Goal: Book appointment/travel/reservation

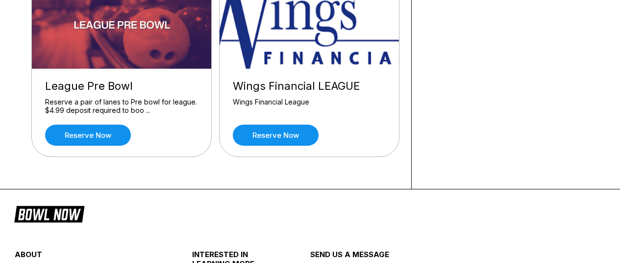
scroll to position [1224, 0]
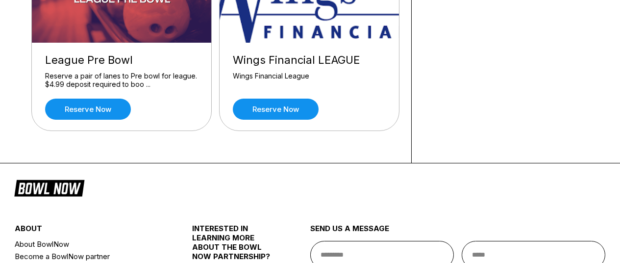
click at [283, 110] on link "Reserve now" at bounding box center [276, 108] width 86 height 21
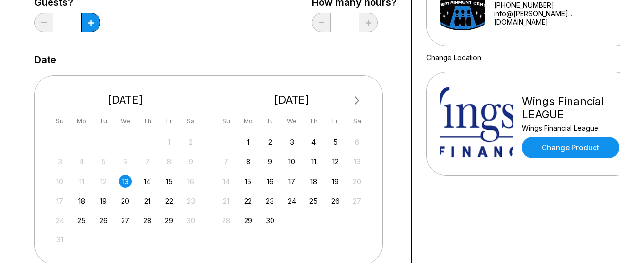
scroll to position [343, 0]
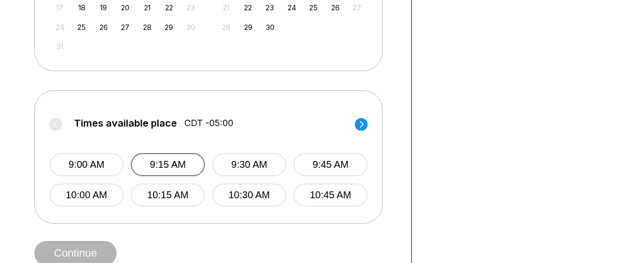
click at [176, 159] on button "9:15 AM" at bounding box center [168, 164] width 74 height 23
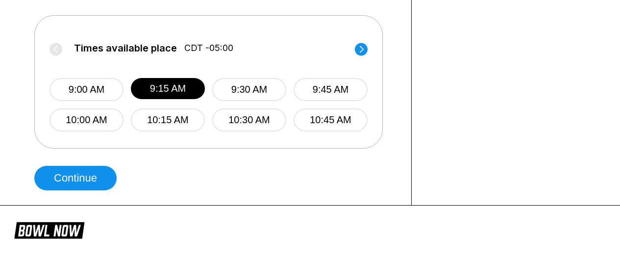
scroll to position [441, 0]
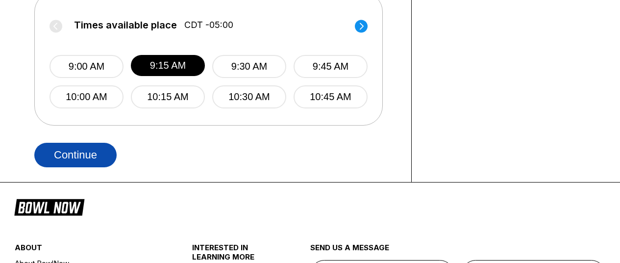
click at [74, 149] on button "Continue" at bounding box center [75, 155] width 82 height 24
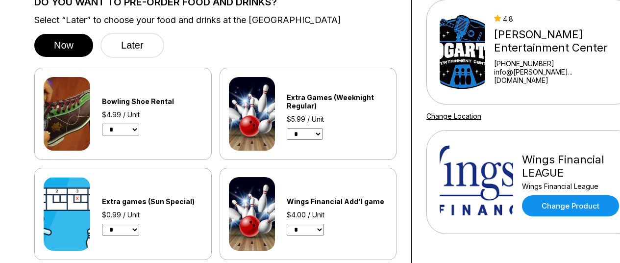
scroll to position [0, 0]
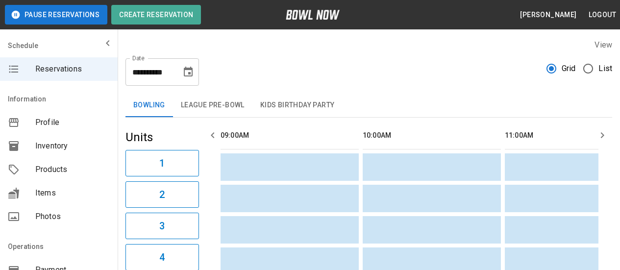
click at [51, 171] on span "Products" at bounding box center [72, 170] width 74 height 12
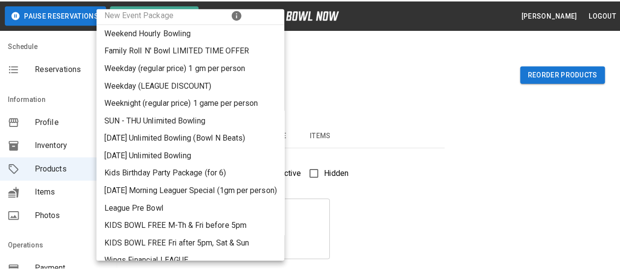
scroll to position [36, 0]
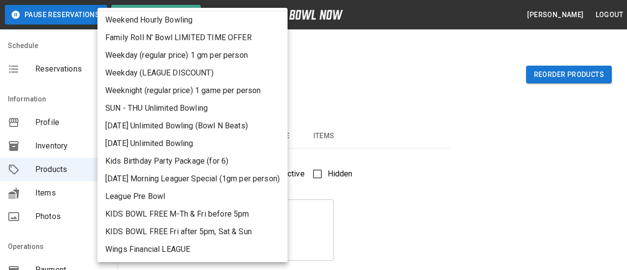
click at [164, 247] on li "Wings Financial LEAGUE" at bounding box center [192, 249] width 190 height 18
type input "**"
type input "**********"
type textarea "**********"
type input "**********"
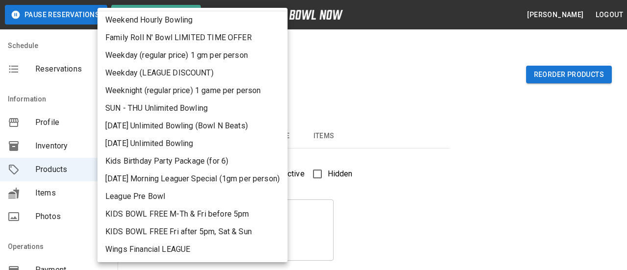
type input "*"
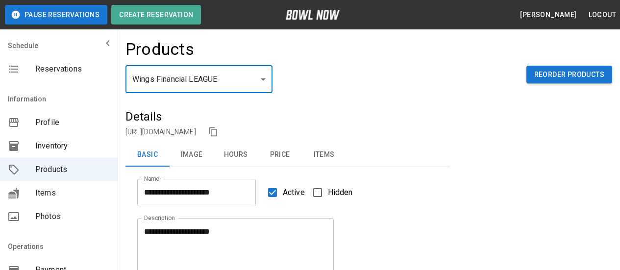
click at [320, 156] on button "Items" at bounding box center [324, 155] width 44 height 24
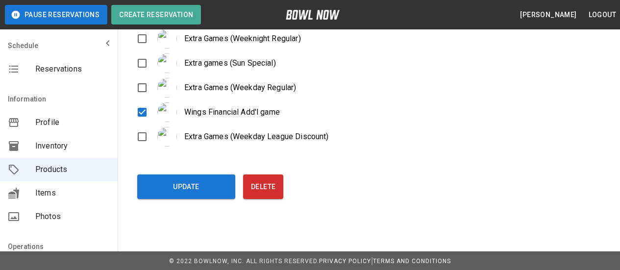
scroll to position [249, 0]
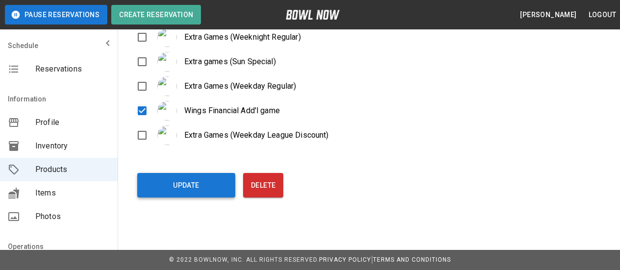
click at [196, 189] on button "Update" at bounding box center [186, 185] width 98 height 24
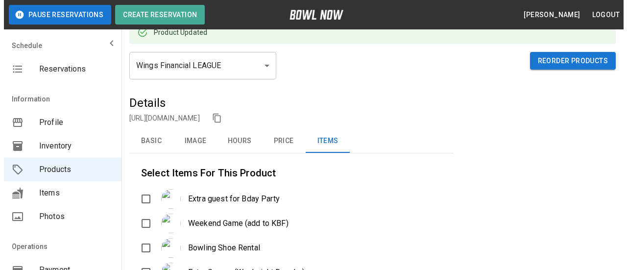
scroll to position [0, 0]
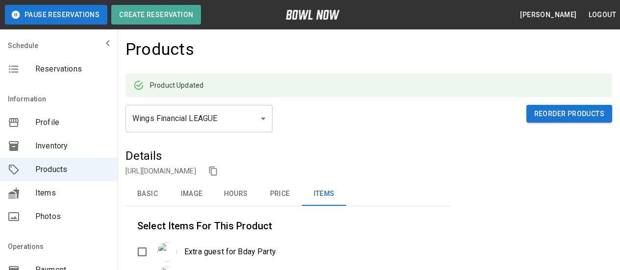
click at [275, 113] on div "Wings Financial LEAGUE ** ​ Reorder Products" at bounding box center [368, 126] width 486 height 43
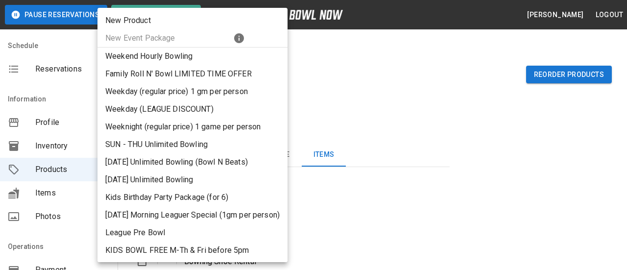
click at [156, 48] on li "Weekend Hourly Bowling" at bounding box center [192, 57] width 190 height 18
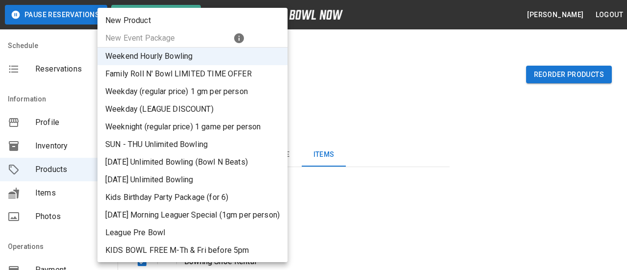
click at [176, 77] on li "Family Roll N' Bowl LIMITED TIME OFFER" at bounding box center [192, 74] width 190 height 18
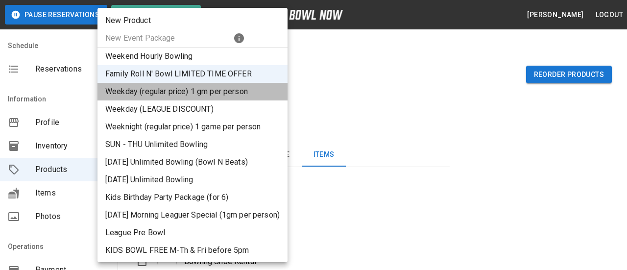
click at [181, 95] on li "Weekday (regular price) 1 gm per person" at bounding box center [192, 92] width 190 height 18
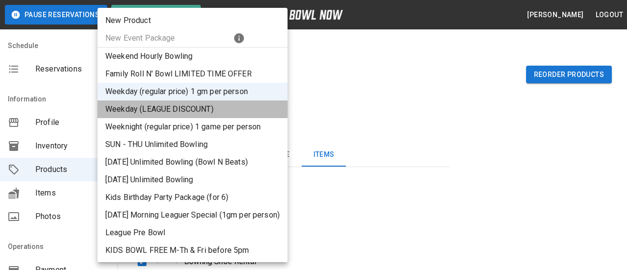
click at [216, 113] on li "Weekday (LEAGUE DISCOUNT)" at bounding box center [192, 109] width 190 height 18
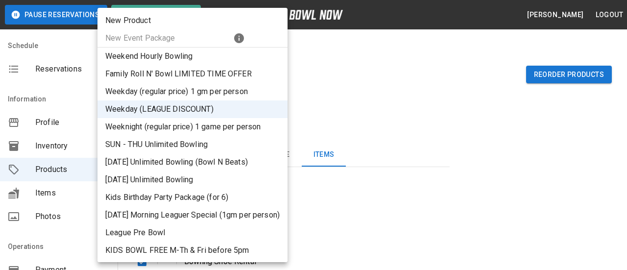
drag, startPoint x: 187, startPoint y: 129, endPoint x: 411, endPoint y: 139, distance: 225.0
click at [187, 129] on li "Weeknight (regular price) 1 game per person" at bounding box center [192, 127] width 190 height 18
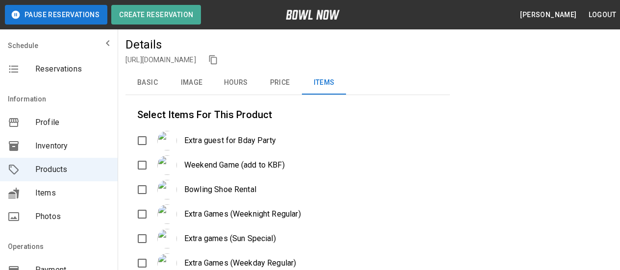
scroll to position [196, 0]
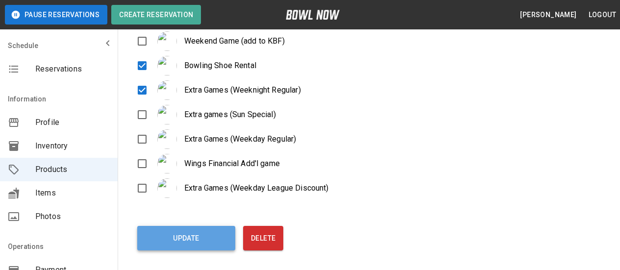
click at [192, 239] on button "Update" at bounding box center [186, 238] width 98 height 24
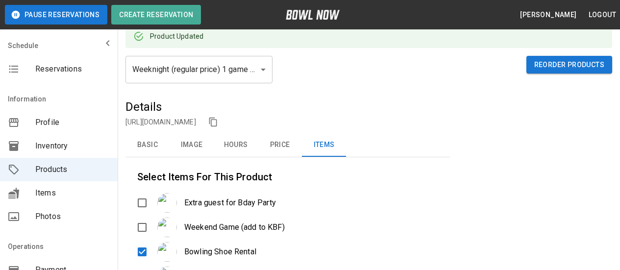
scroll to position [0, 0]
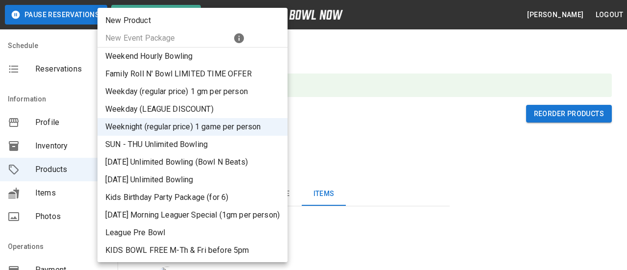
click at [154, 144] on li "SUN - THU Unlimited Bowling" at bounding box center [192, 145] width 190 height 18
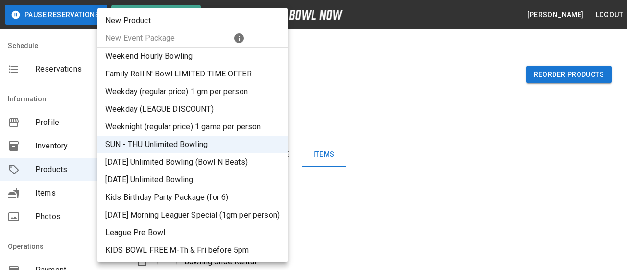
click at [165, 195] on li "Kids Birthday Party Package (for 6)" at bounding box center [192, 198] width 190 height 18
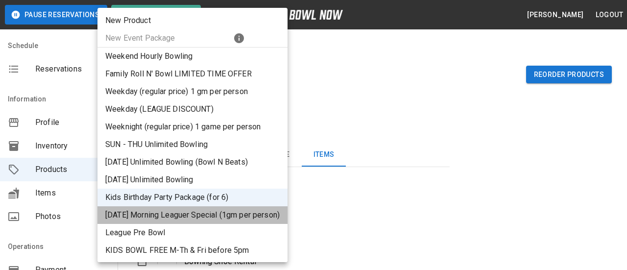
click at [148, 214] on li "[DATE] Morning Leaguer Special (1gm per person)" at bounding box center [192, 215] width 190 height 18
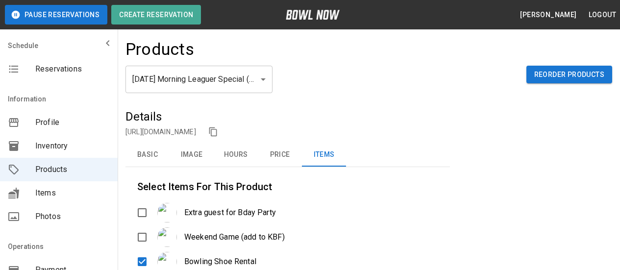
scroll to position [245, 0]
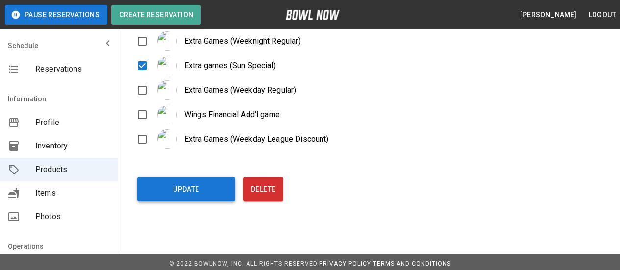
click at [187, 189] on button "Update" at bounding box center [186, 189] width 98 height 24
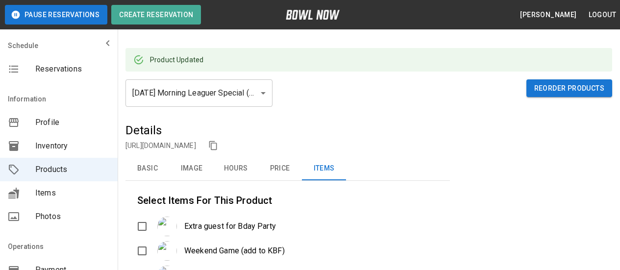
scroll to position [0, 0]
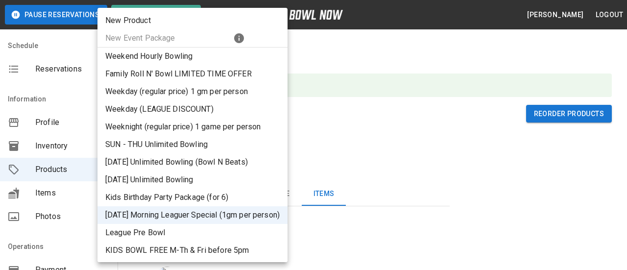
click at [137, 233] on li "League Pre Bowl" at bounding box center [192, 233] width 190 height 18
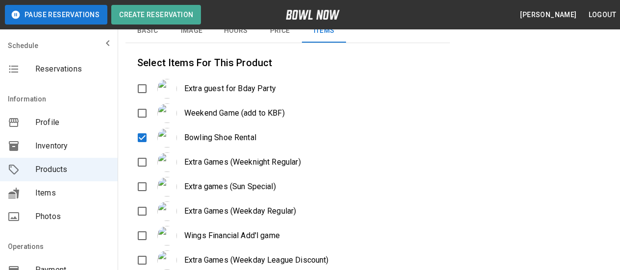
scroll to position [249, 0]
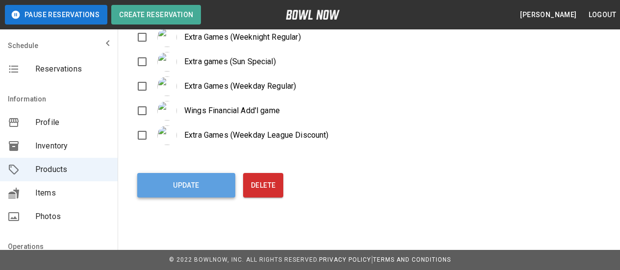
click at [201, 184] on button "Update" at bounding box center [186, 185] width 98 height 24
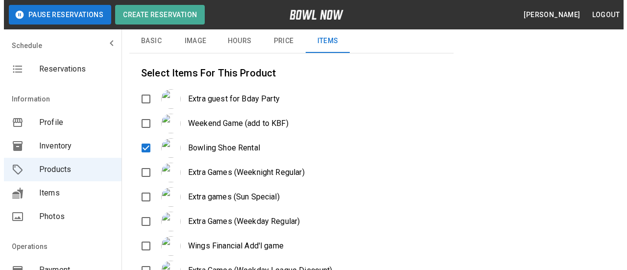
scroll to position [53, 0]
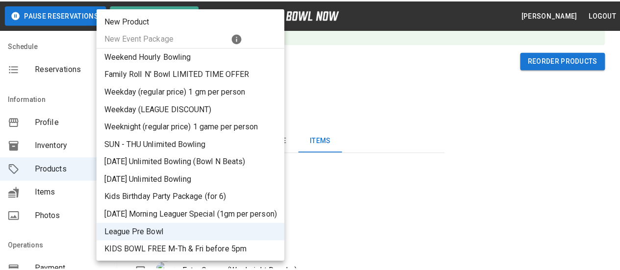
scroll to position [36, 0]
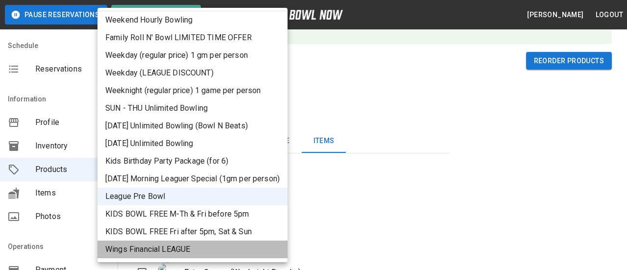
click at [133, 253] on li "Wings Financial LEAGUE" at bounding box center [192, 249] width 190 height 18
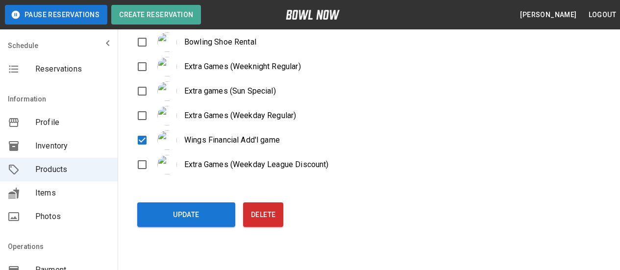
scroll to position [249, 0]
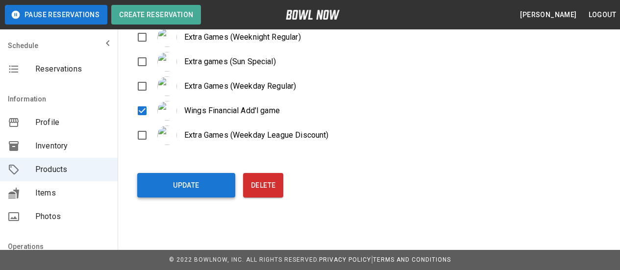
click at [184, 191] on button "Update" at bounding box center [186, 185] width 98 height 24
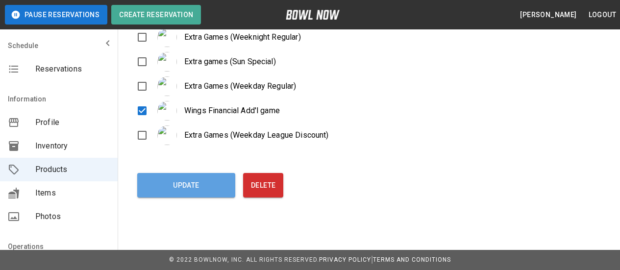
click at [182, 178] on button "Update" at bounding box center [186, 185] width 98 height 24
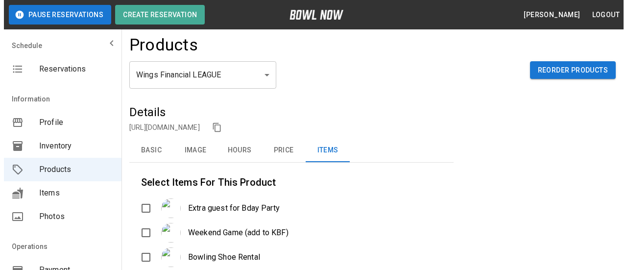
scroll to position [4, 0]
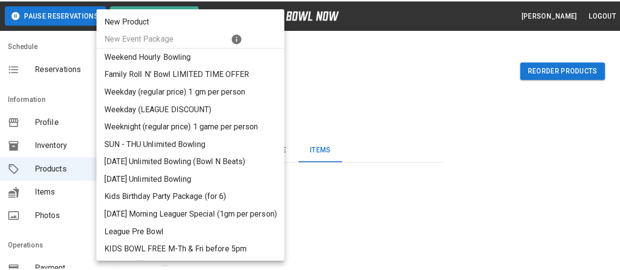
scroll to position [36, 0]
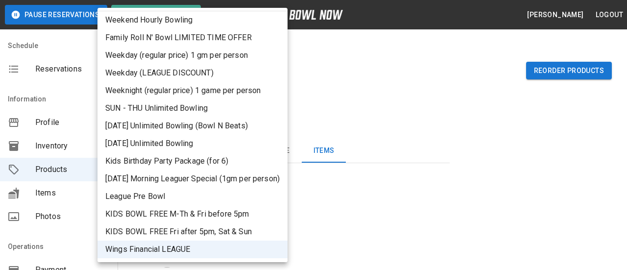
click at [140, 193] on li "League Pre Bowl" at bounding box center [192, 197] width 190 height 18
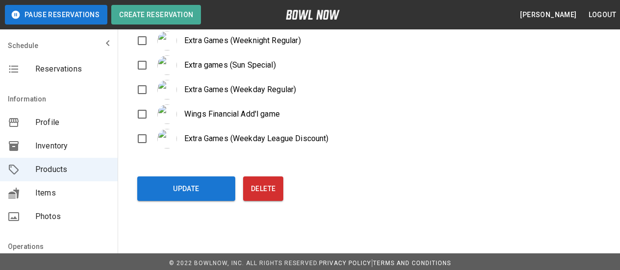
scroll to position [249, 0]
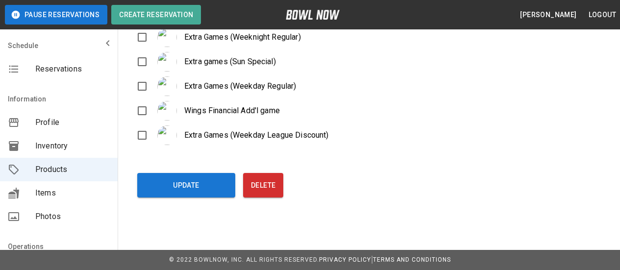
click at [167, 180] on button "Update" at bounding box center [186, 185] width 98 height 24
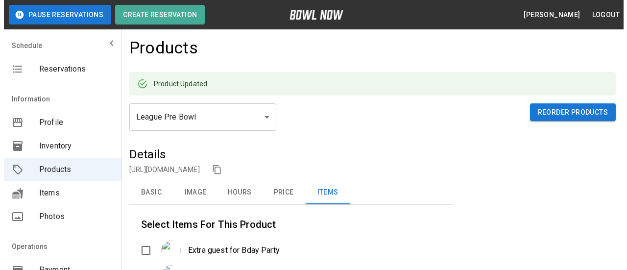
scroll to position [0, 0]
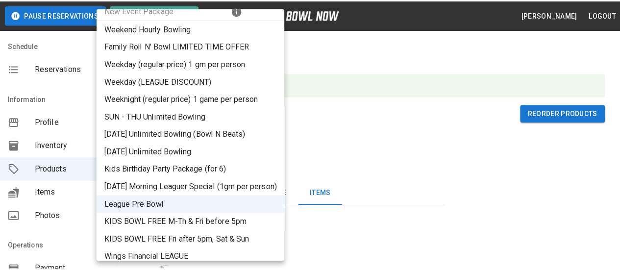
scroll to position [36, 0]
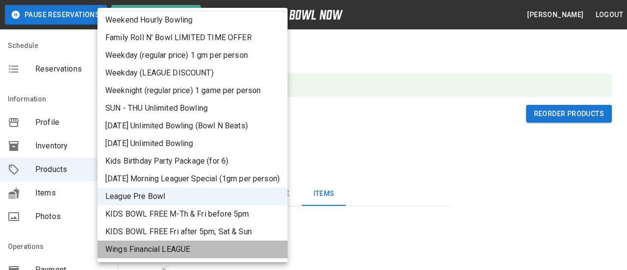
click at [147, 251] on li "Wings Financial LEAGUE" at bounding box center [192, 249] width 190 height 18
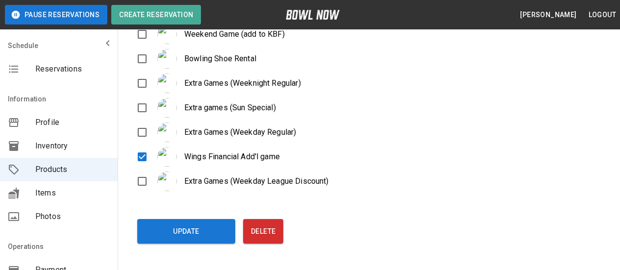
scroll to position [288, 0]
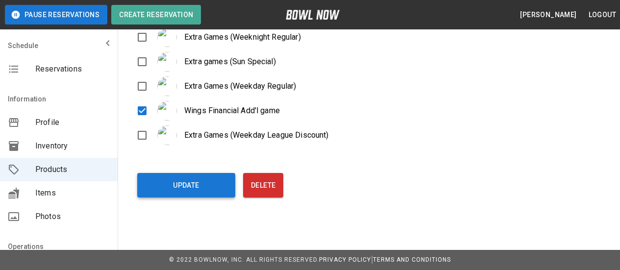
click at [175, 188] on button "Update" at bounding box center [186, 185] width 98 height 24
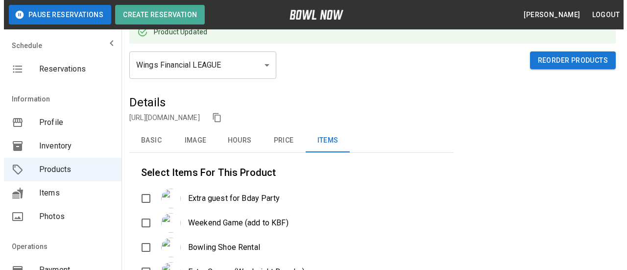
scroll to position [0, 0]
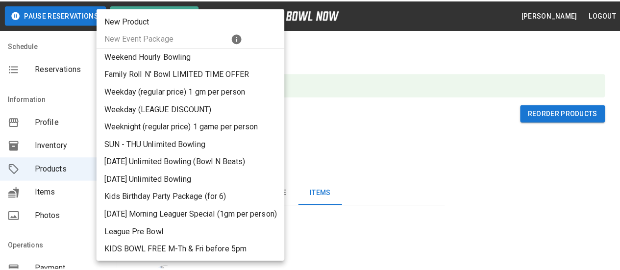
scroll to position [36, 0]
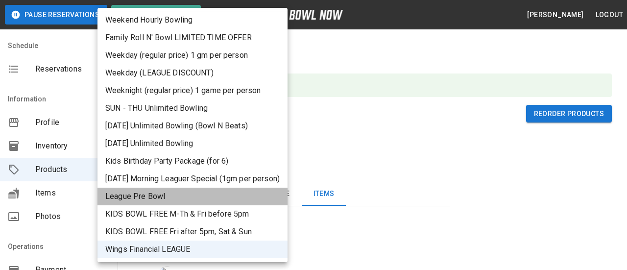
click at [125, 194] on li "League Pre Bowl" at bounding box center [192, 197] width 190 height 18
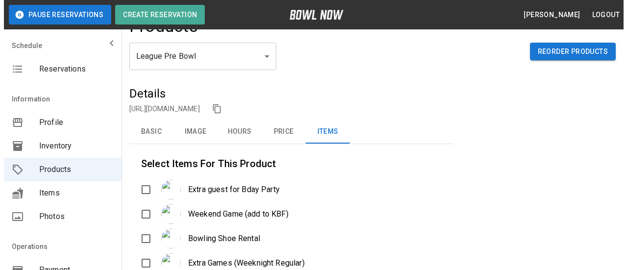
scroll to position [0, 0]
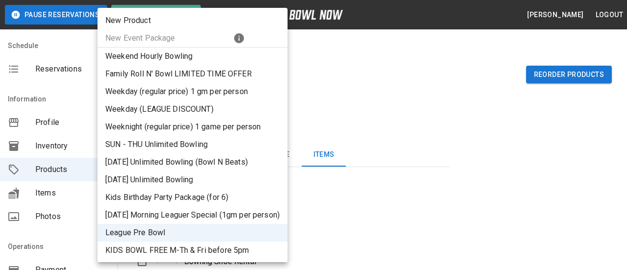
click at [262, 81] on li "Family Roll N' Bowl LIMITED TIME OFFER" at bounding box center [192, 74] width 190 height 18
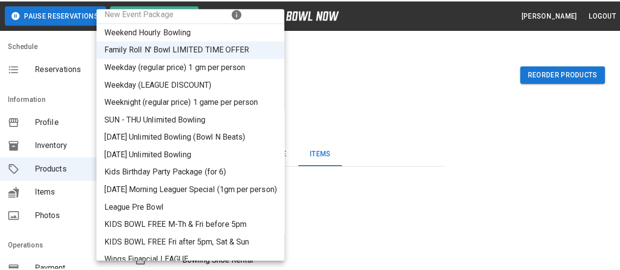
scroll to position [36, 0]
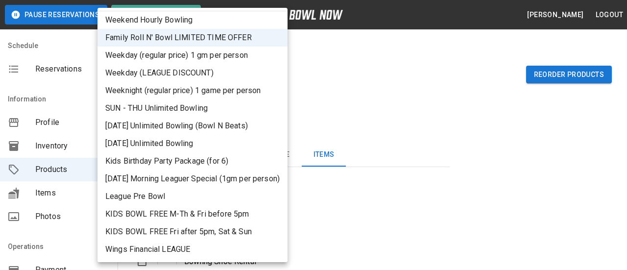
click at [141, 245] on li "Wings Financial LEAGUE" at bounding box center [192, 249] width 190 height 18
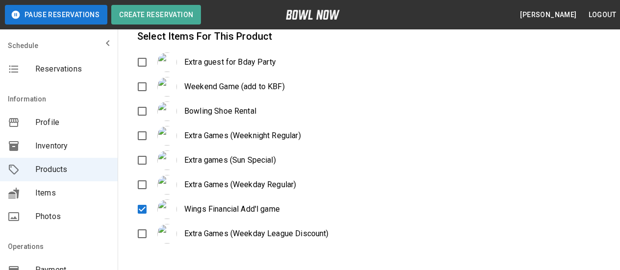
scroll to position [249, 0]
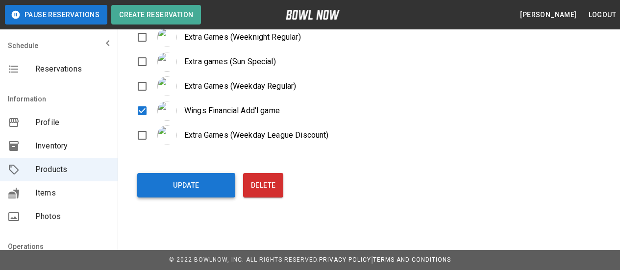
click at [191, 189] on button "Update" at bounding box center [186, 185] width 98 height 24
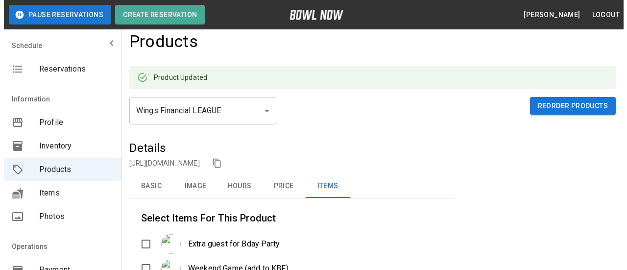
scroll to position [4, 0]
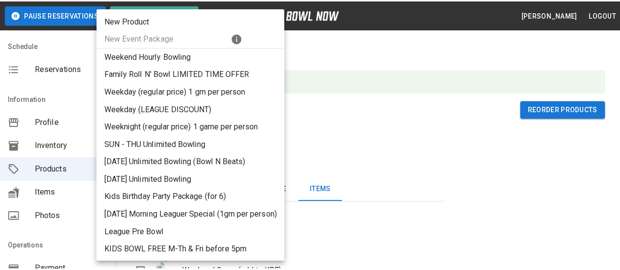
scroll to position [36, 0]
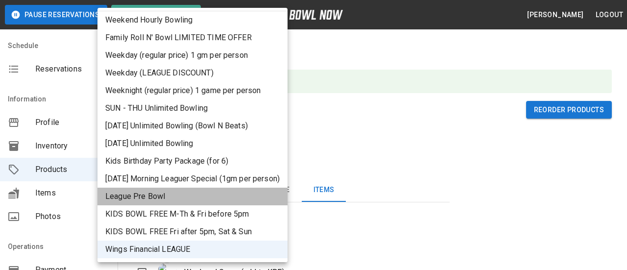
click at [141, 197] on li "League Pre Bowl" at bounding box center [192, 197] width 190 height 18
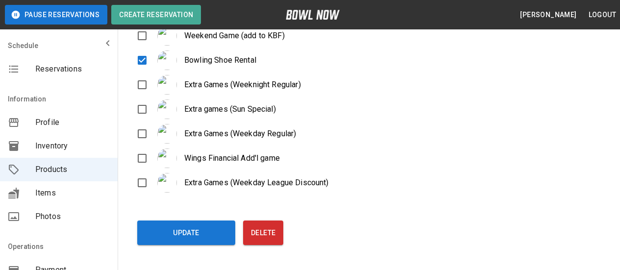
scroll to position [249, 0]
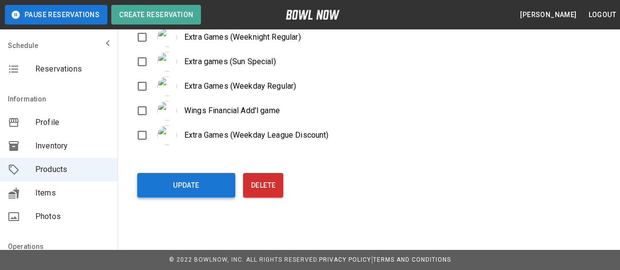
click at [195, 183] on button "Update" at bounding box center [186, 185] width 98 height 24
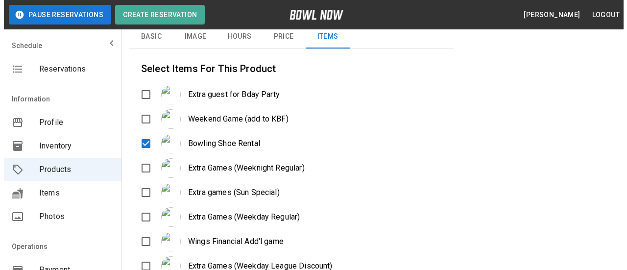
scroll to position [53, 0]
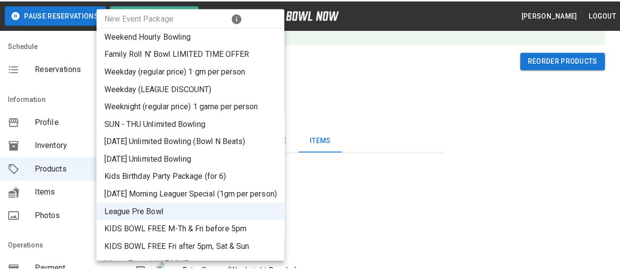
scroll to position [36, 0]
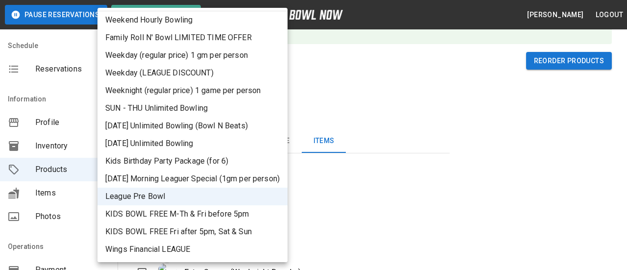
click at [176, 247] on li "Wings Financial LEAGUE" at bounding box center [192, 249] width 190 height 18
type input "**"
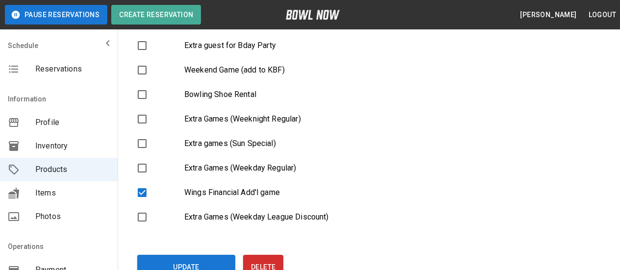
scroll to position [151, 0]
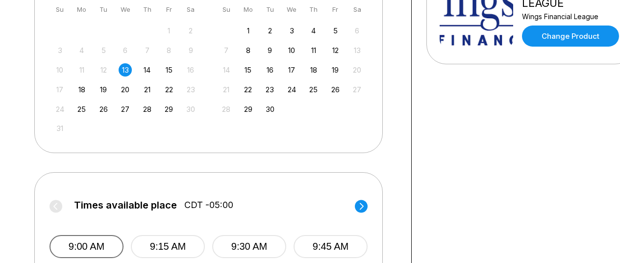
scroll to position [392, 0]
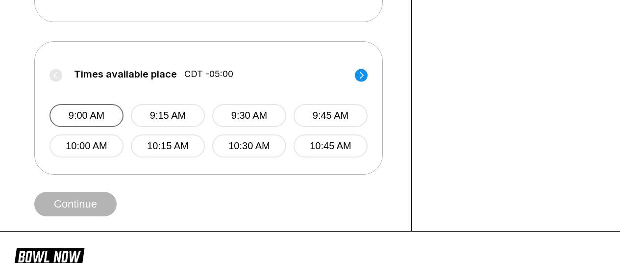
click at [96, 115] on button "9:00 AM" at bounding box center [86, 115] width 74 height 23
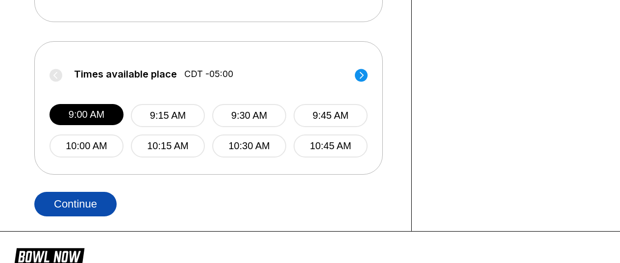
click at [82, 206] on button "Continue" at bounding box center [75, 203] width 82 height 24
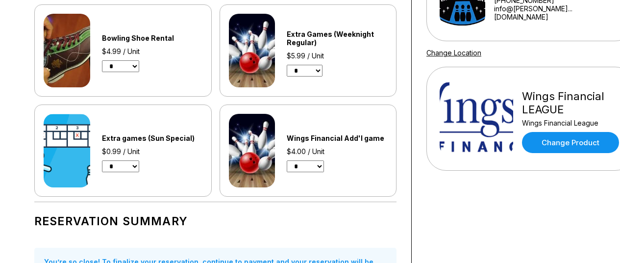
scroll to position [49, 0]
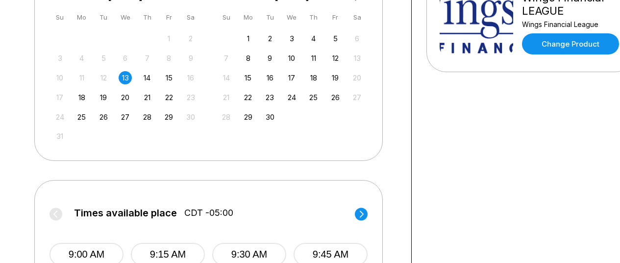
scroll to position [343, 0]
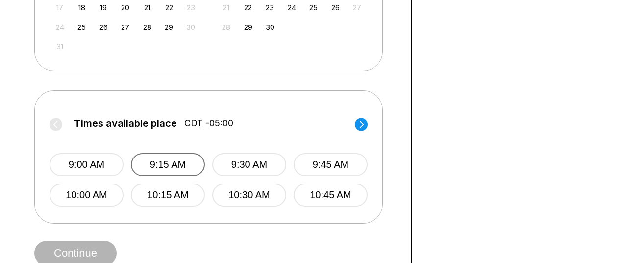
click at [169, 162] on button "9:15 AM" at bounding box center [168, 164] width 74 height 23
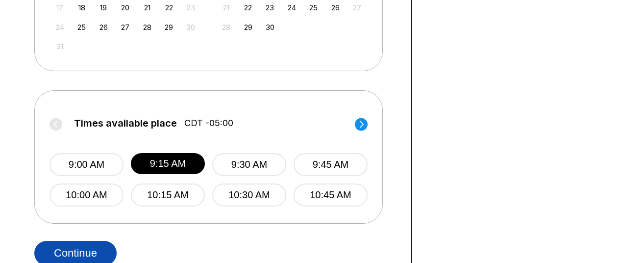
click at [81, 250] on button "Continue" at bounding box center [75, 252] width 82 height 24
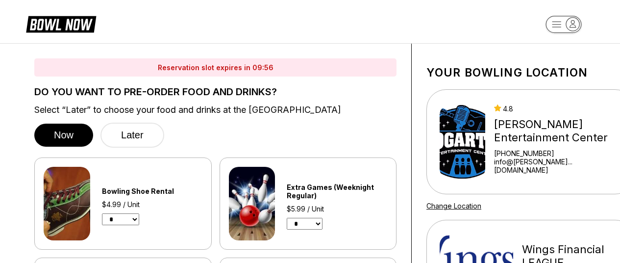
scroll to position [0, 0]
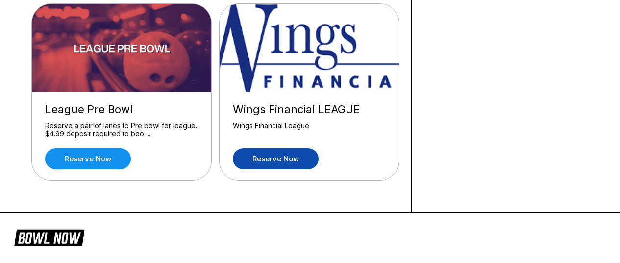
scroll to position [1175, 0]
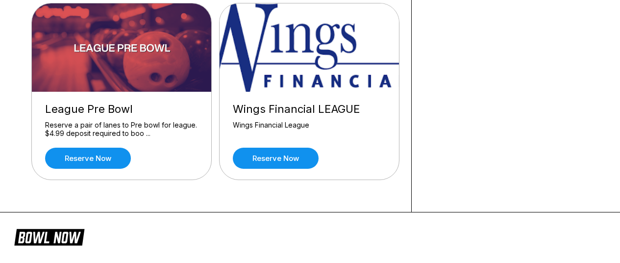
click at [295, 70] on img at bounding box center [309, 47] width 180 height 88
click at [283, 155] on link "Reserve now" at bounding box center [276, 157] width 86 height 21
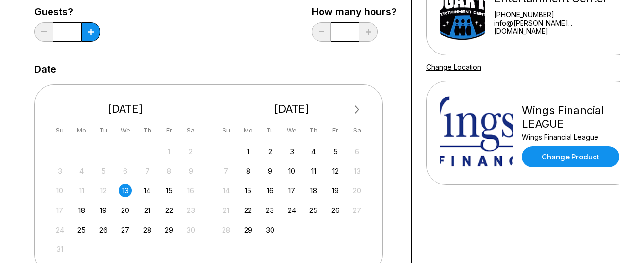
scroll to position [196, 0]
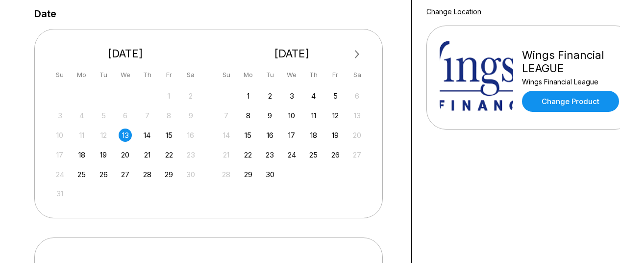
click at [122, 136] on div "13" at bounding box center [125, 134] width 13 height 13
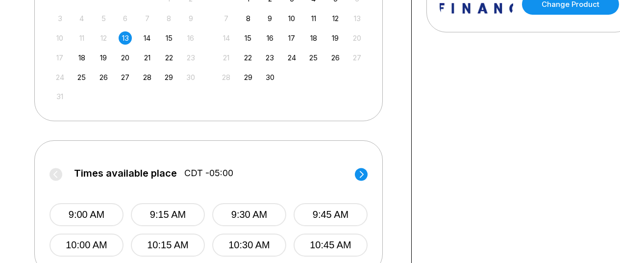
scroll to position [294, 0]
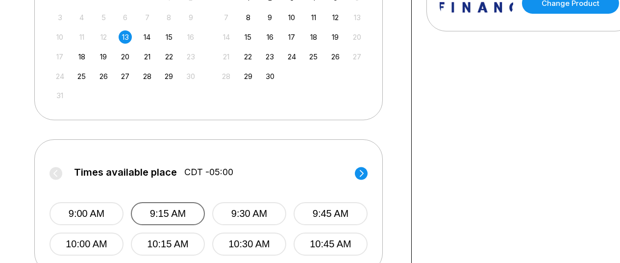
click at [150, 212] on button "9:15 AM" at bounding box center [168, 213] width 74 height 23
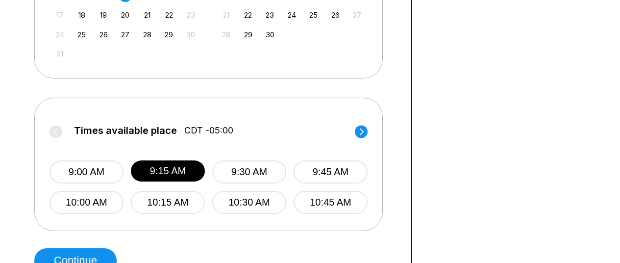
scroll to position [490, 0]
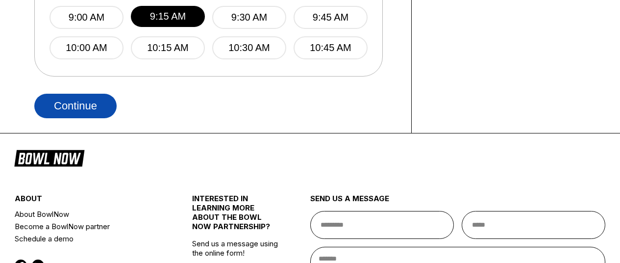
click at [93, 106] on button "Continue" at bounding box center [75, 106] width 82 height 24
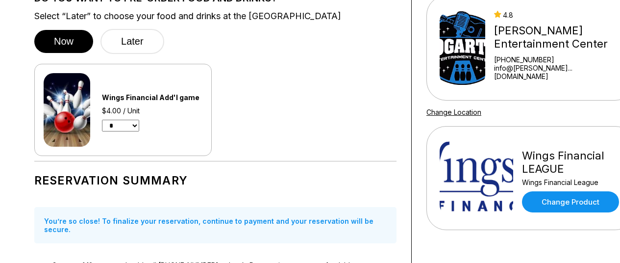
scroll to position [98, 0]
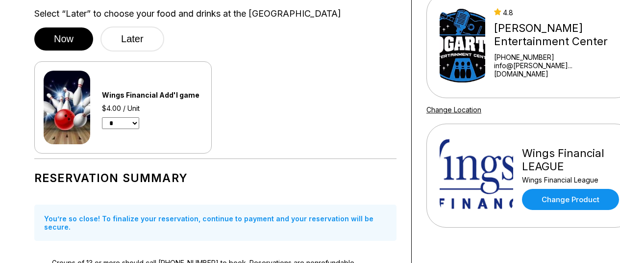
click at [134, 125] on select "* * * * * * * * * * ** ** **" at bounding box center [120, 123] width 37 height 12
select select "*"
click at [102, 117] on select "* * * * * * * * * * ** ** **" at bounding box center [120, 123] width 37 height 12
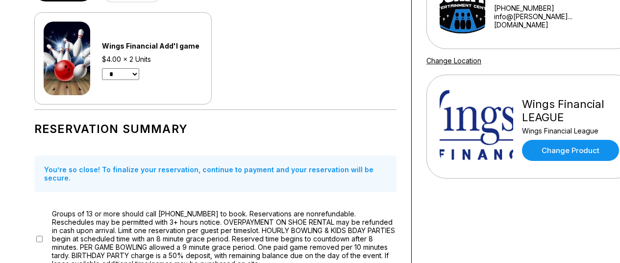
scroll to position [0, 0]
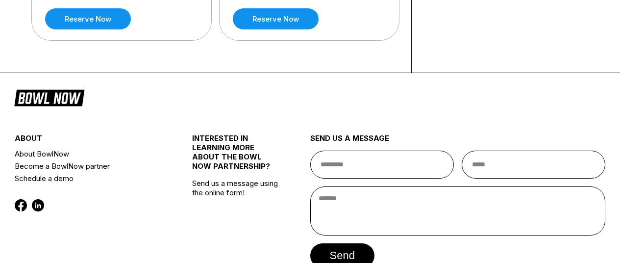
scroll to position [1128, 0]
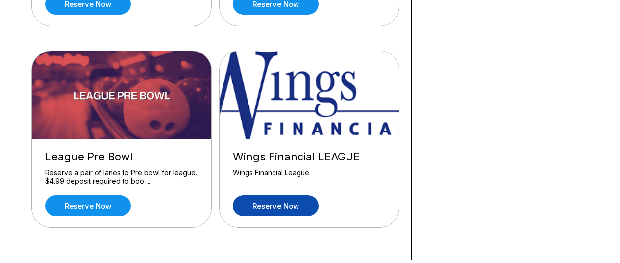
click at [280, 211] on link "Reserve now" at bounding box center [276, 205] width 86 height 21
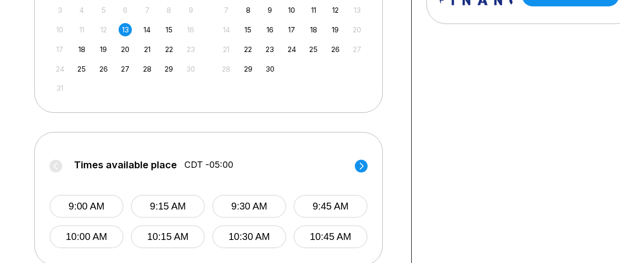
scroll to position [392, 0]
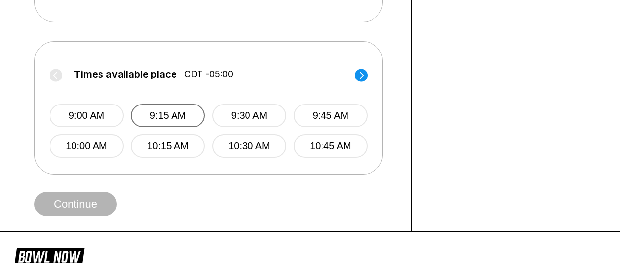
click at [161, 116] on button "9:15 AM" at bounding box center [168, 115] width 74 height 23
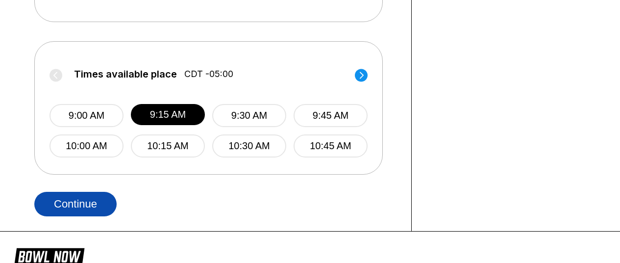
click at [92, 194] on button "Continue" at bounding box center [75, 203] width 82 height 24
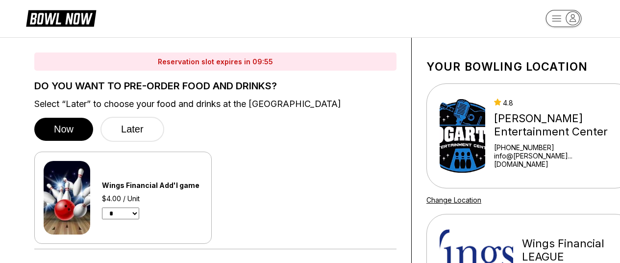
scroll to position [0, 0]
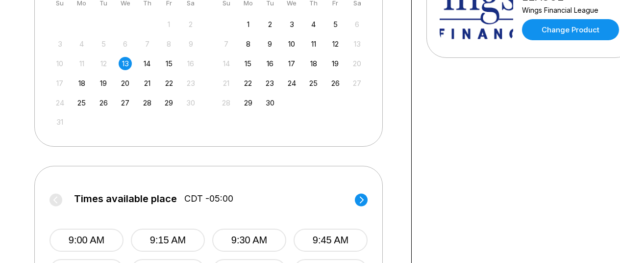
scroll to position [343, 0]
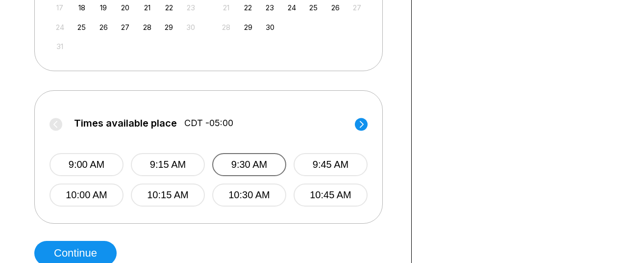
click at [245, 168] on button "9:30 AM" at bounding box center [249, 164] width 74 height 23
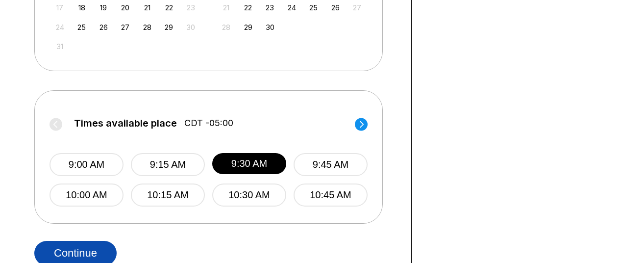
click at [74, 250] on button "Continue" at bounding box center [75, 252] width 82 height 24
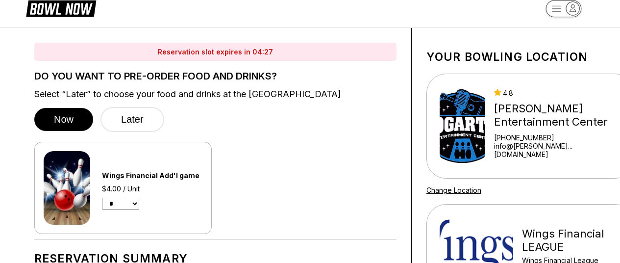
scroll to position [0, 0]
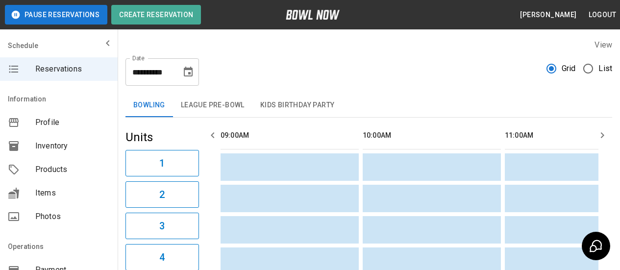
click at [39, 148] on span "Inventory" at bounding box center [72, 146] width 74 height 12
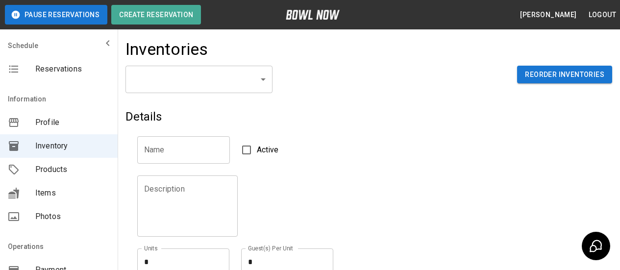
click at [262, 75] on body "Pause Reservations Create Reservation Keith Hinrichs Logout Schedule Reservatio…" at bounding box center [310, 215] width 620 height 431
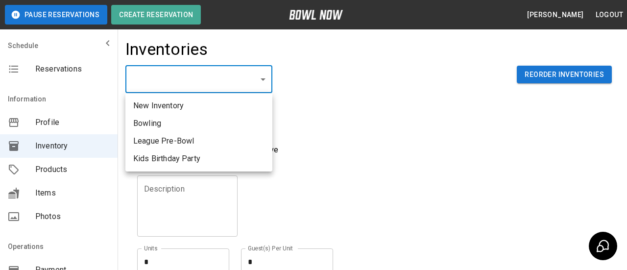
click at [262, 75] on div at bounding box center [313, 135] width 627 height 270
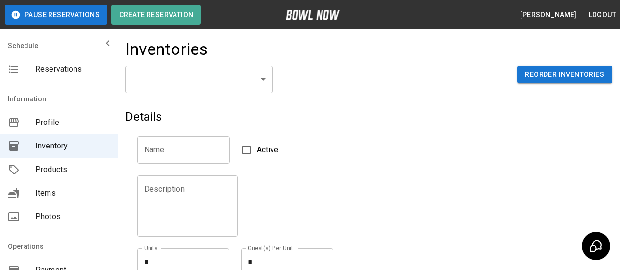
click at [262, 75] on div "New Inventory Bowling League Pre-Bowl Kids Birthday Party" at bounding box center [310, 135] width 620 height 270
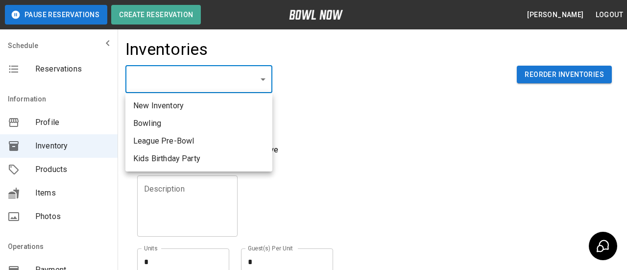
click at [267, 81] on body "Pause Reservations Create Reservation Keith Hinrichs Logout Schedule Reservatio…" at bounding box center [313, 215] width 627 height 431
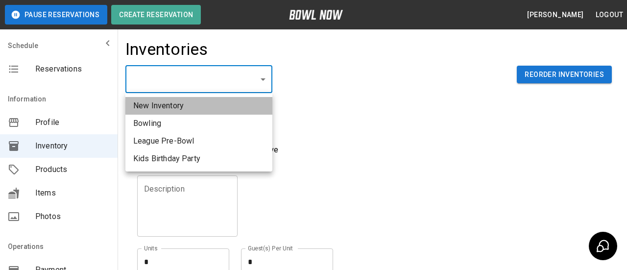
click at [174, 105] on li "New Inventory" at bounding box center [198, 106] width 147 height 18
type input "**********"
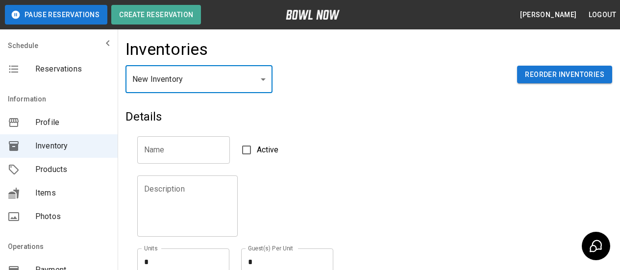
click at [167, 154] on input "text" at bounding box center [183, 149] width 93 height 27
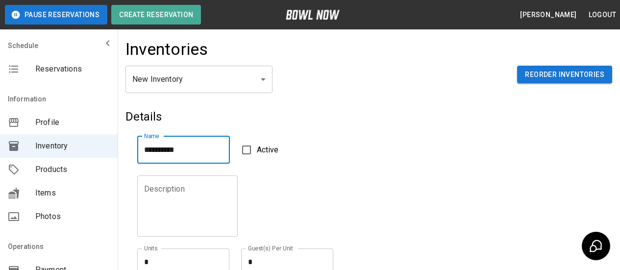
type input "**********"
click at [190, 186] on textarea at bounding box center [187, 205] width 87 height 45
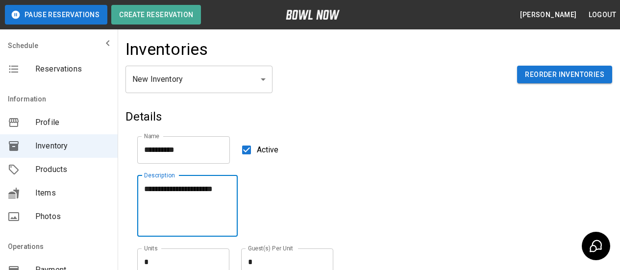
type textarea "**********"
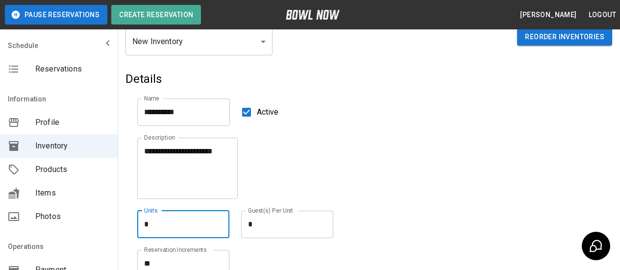
scroll to position [98, 0]
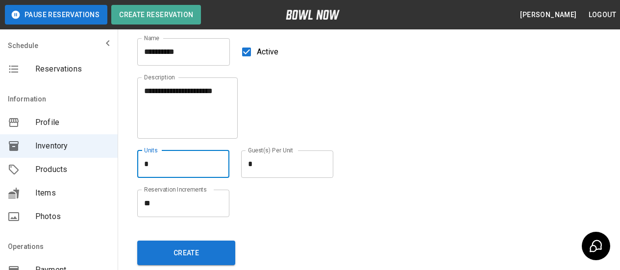
drag, startPoint x: 153, startPoint y: 167, endPoint x: 123, endPoint y: 166, distance: 29.9
click at [123, 166] on div "**********" at bounding box center [369, 106] width 502 height 347
type textarea "*"
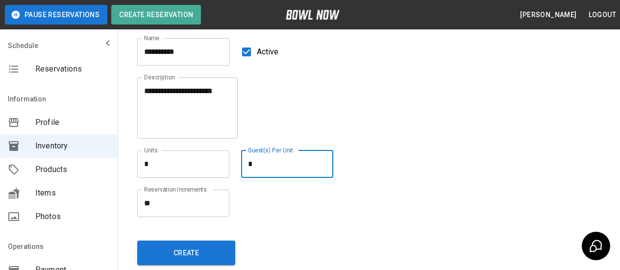
drag, startPoint x: 272, startPoint y: 166, endPoint x: 217, endPoint y: 166, distance: 54.9
click at [217, 166] on div "Units * * Units Guest(s) Per Unit * * Guest(s) Per Unit" at bounding box center [287, 163] width 301 height 27
type textarea "**"
click at [425, 127] on div "**********" at bounding box center [281, 122] width 312 height 112
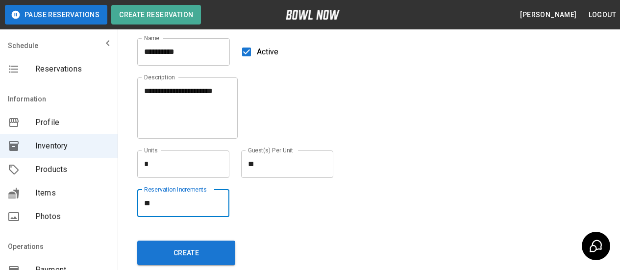
drag, startPoint x: 164, startPoint y: 199, endPoint x: 124, endPoint y: 203, distance: 39.4
click at [124, 203] on div "**********" at bounding box center [369, 106] width 502 height 347
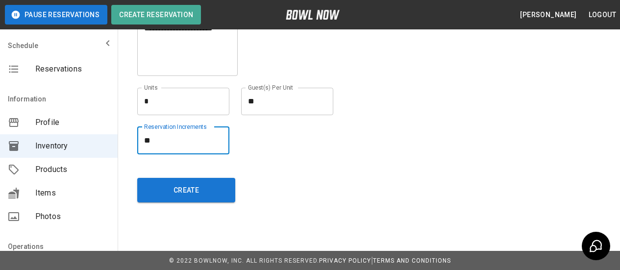
scroll to position [162, 0]
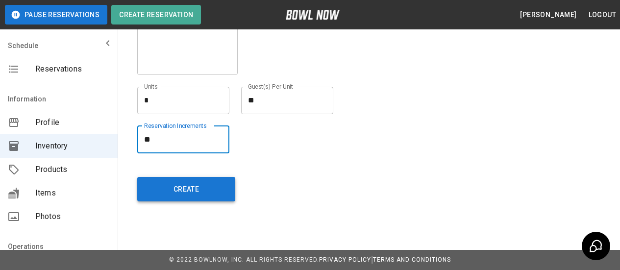
type textarea "**"
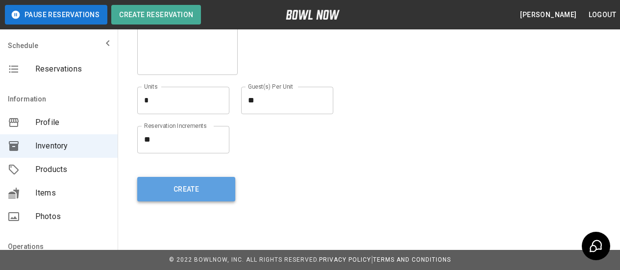
click at [184, 188] on button "Create" at bounding box center [186, 189] width 98 height 24
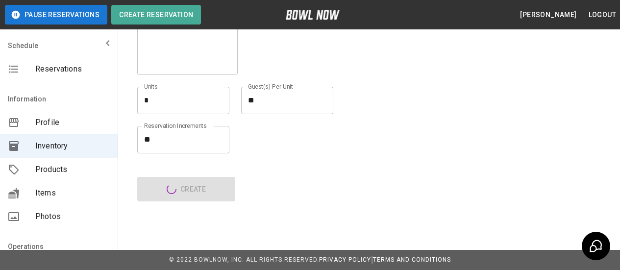
type input "**********"
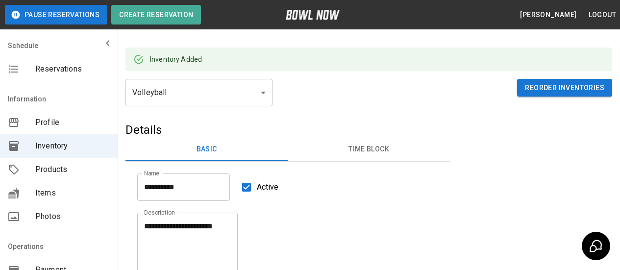
scroll to position [15, 0]
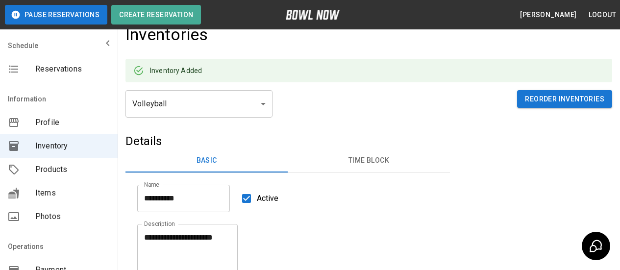
click at [388, 161] on button "Time Block" at bounding box center [368, 161] width 162 height 24
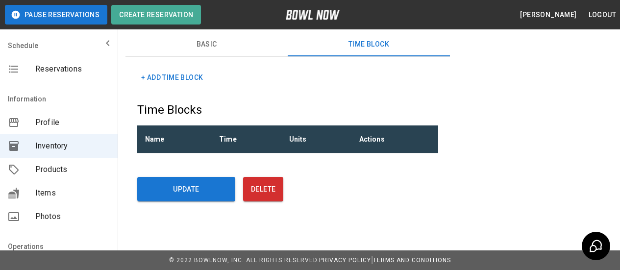
scroll to position [33, 0]
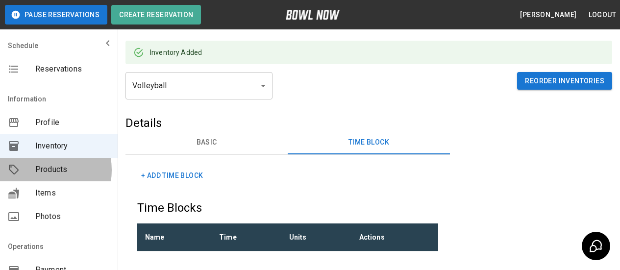
click at [38, 170] on span "Products" at bounding box center [72, 170] width 74 height 12
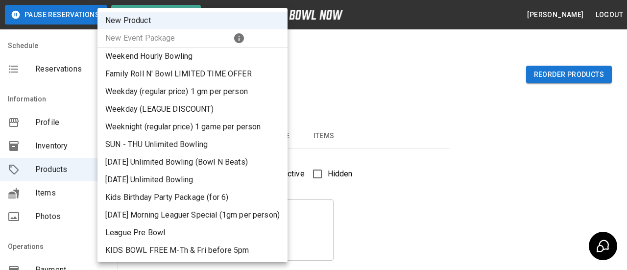
click at [258, 74] on li "Family Roll N' Bowl LIMITED TIME OFFER" at bounding box center [192, 74] width 190 height 18
type input "*"
type input "**********"
type textarea "**********"
type input "**********"
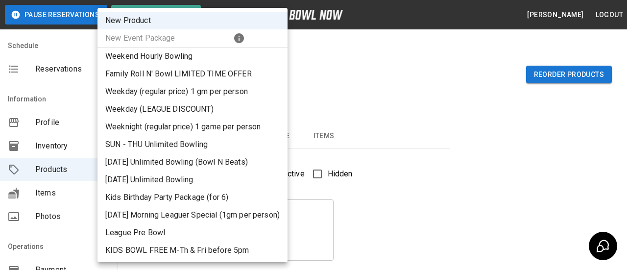
type input "*"
type input "**"
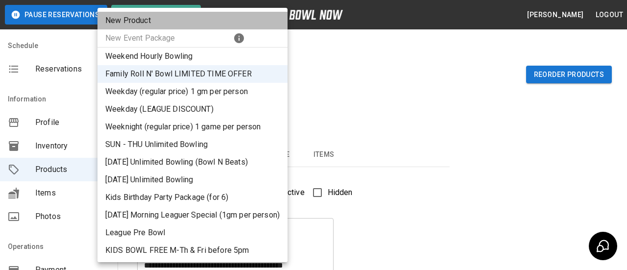
click at [149, 25] on li "New Product" at bounding box center [192, 21] width 190 height 18
type input "**"
type input "*"
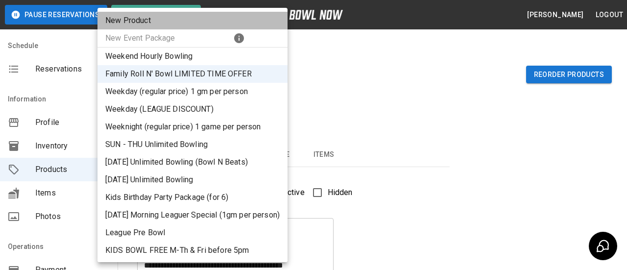
type input "*"
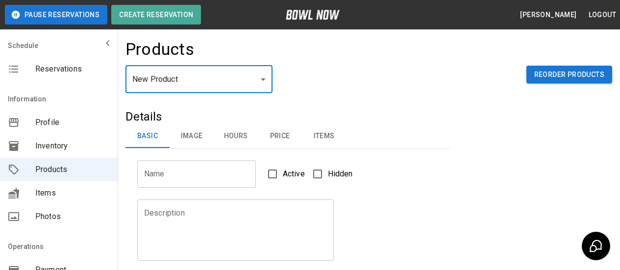
drag, startPoint x: 197, startPoint y: 184, endPoint x: 211, endPoint y: 178, distance: 14.3
click at [197, 184] on input "Name" at bounding box center [196, 173] width 119 height 27
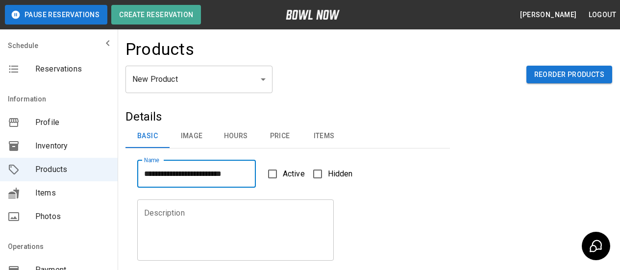
type input "**********"
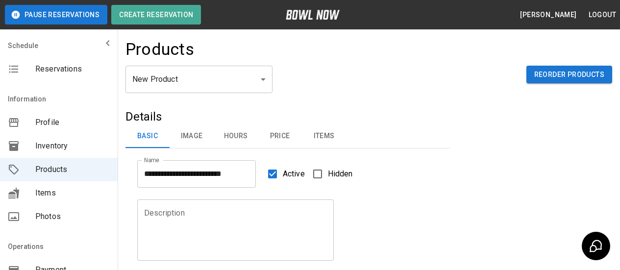
click at [204, 209] on textarea "Description" at bounding box center [235, 229] width 183 height 45
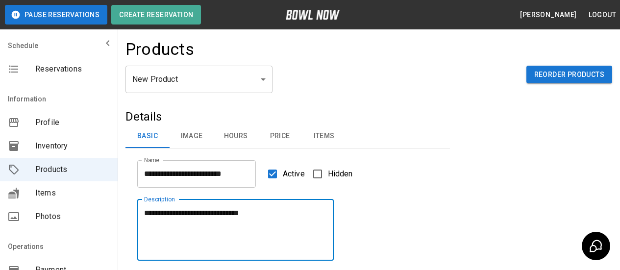
type textarea "**********"
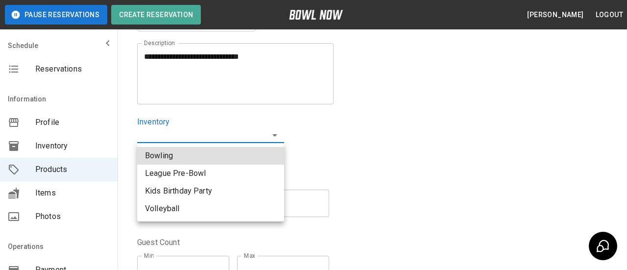
click at [281, 134] on body "**********" at bounding box center [313, 159] width 627 height 631
click at [173, 207] on li "Volleyball" at bounding box center [210, 209] width 147 height 18
type input "**********"
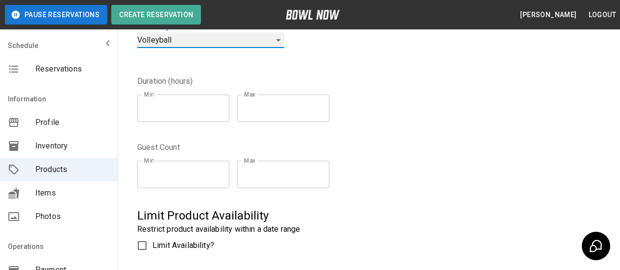
scroll to position [254, 0]
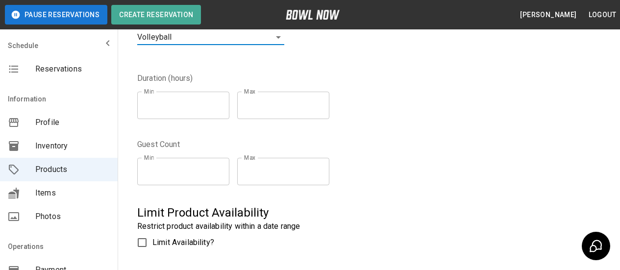
click at [226, 105] on input "**" at bounding box center [183, 105] width 92 height 27
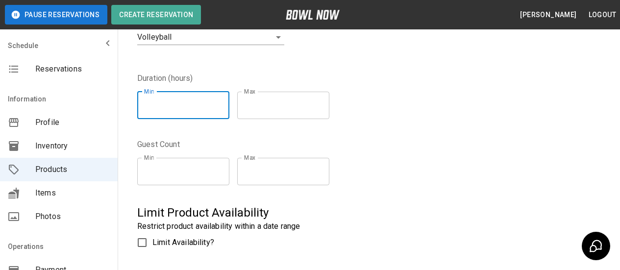
click at [226, 103] on input "*" at bounding box center [183, 105] width 92 height 27
click at [227, 101] on input "*" at bounding box center [183, 105] width 92 height 27
click at [227, 106] on input "*" at bounding box center [183, 105] width 92 height 27
type input "***"
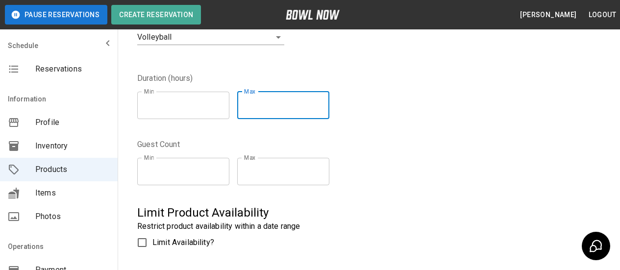
type input "***"
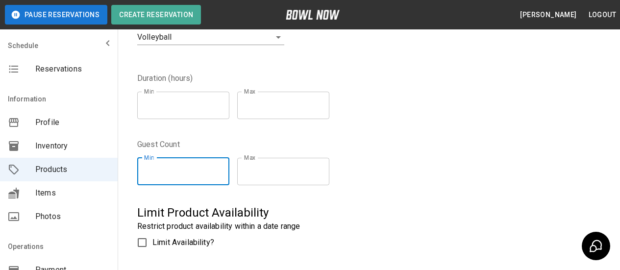
click at [228, 168] on input "*" at bounding box center [183, 171] width 92 height 27
click at [228, 173] on input "*" at bounding box center [183, 171] width 92 height 27
type input "*"
click at [228, 172] on input "*" at bounding box center [183, 171] width 92 height 27
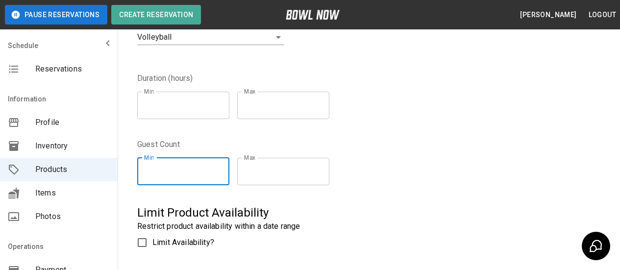
click at [276, 170] on input "*" at bounding box center [283, 171] width 92 height 27
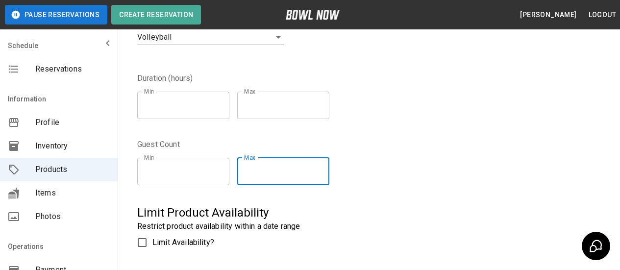
click at [329, 170] on input "**" at bounding box center [283, 171] width 92 height 27
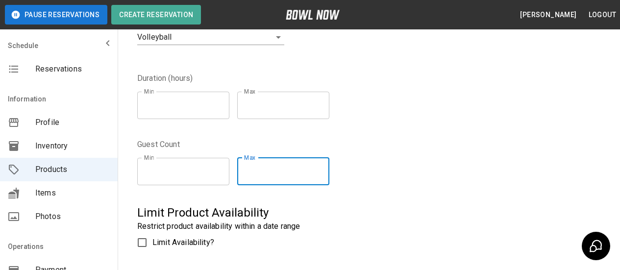
type input "**"
click at [329, 170] on input "**" at bounding box center [283, 171] width 92 height 27
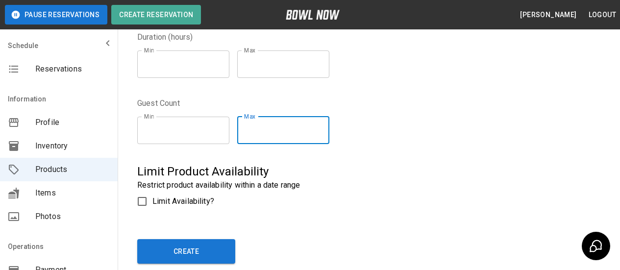
scroll to position [352, 0]
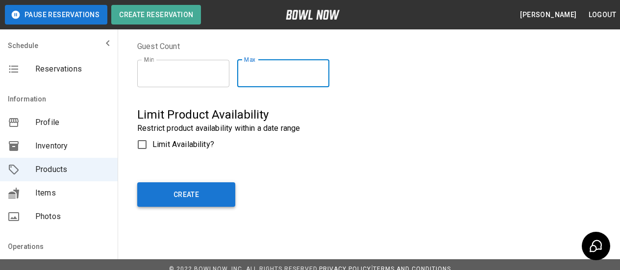
click at [176, 192] on button "Create" at bounding box center [186, 194] width 98 height 24
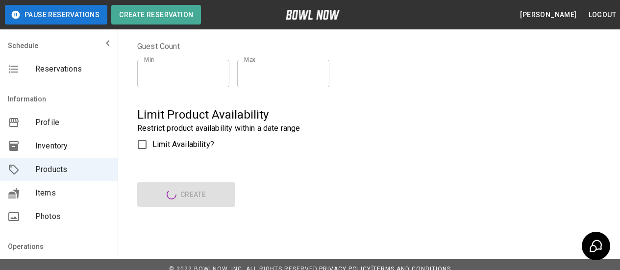
type input "**"
type input "**********"
type textarea "**********"
type input "*"
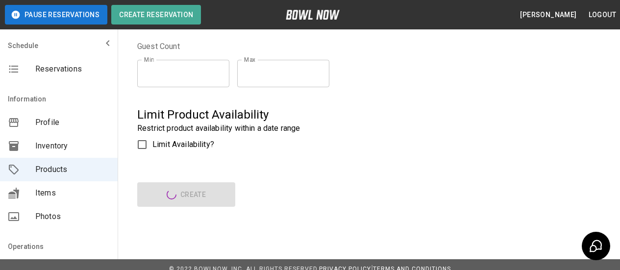
type input "*"
type input "**"
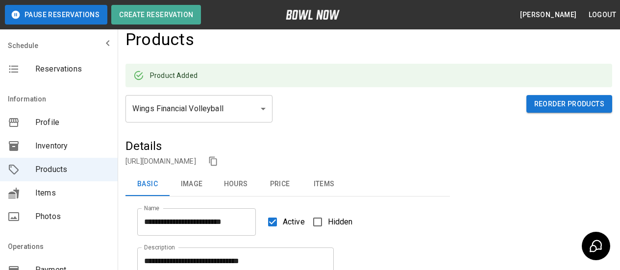
scroll to position [9, 0]
click at [186, 181] on button "Image" at bounding box center [191, 185] width 44 height 24
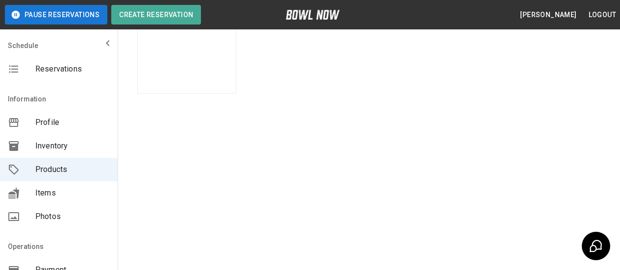
scroll to position [401, 0]
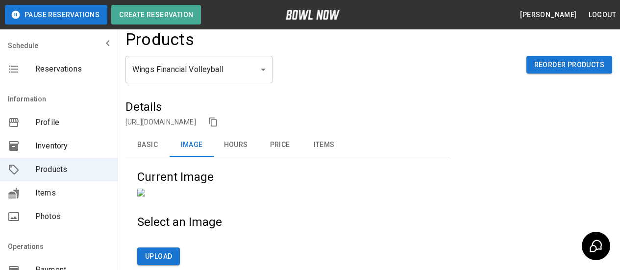
scroll to position [0, 0]
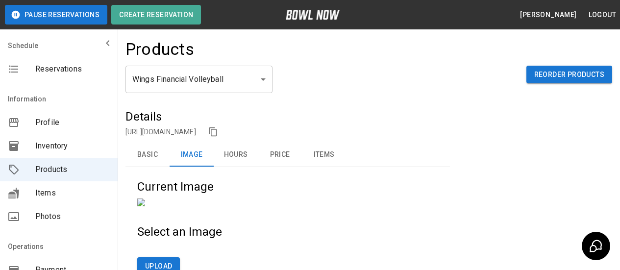
click at [236, 156] on button "Hours" at bounding box center [236, 155] width 44 height 24
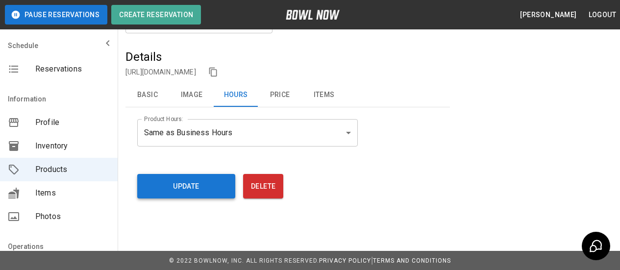
scroll to position [61, 0]
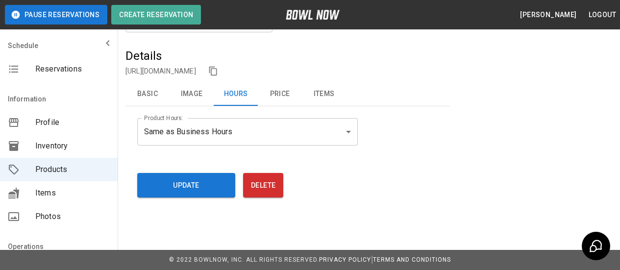
click at [264, 138] on body "**********" at bounding box center [310, 104] width 620 height 331
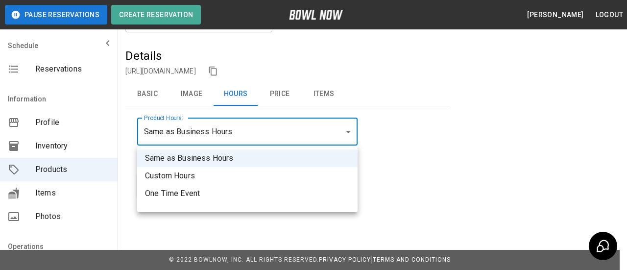
click at [181, 180] on li "Custom Hours" at bounding box center [247, 176] width 220 height 18
type input "******"
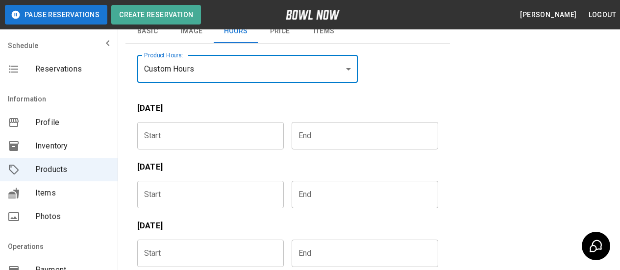
scroll to position [208, 0]
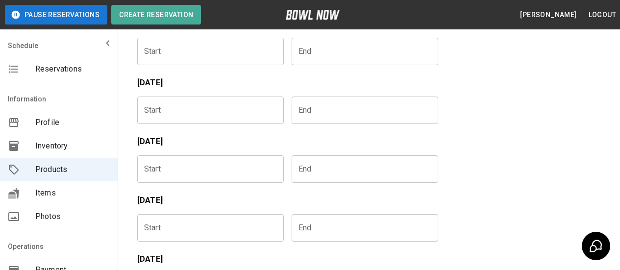
click at [170, 229] on input "Choose time" at bounding box center [207, 227] width 140 height 27
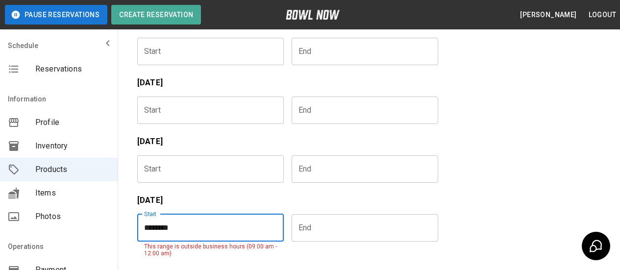
click at [162, 229] on input "********" at bounding box center [207, 227] width 140 height 27
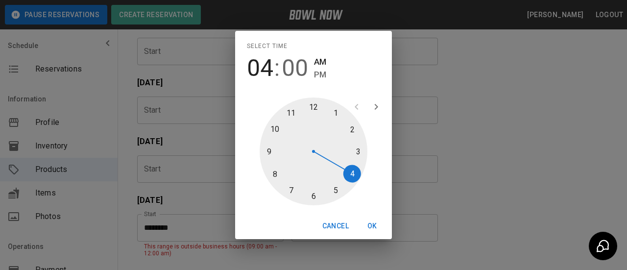
click at [301, 72] on span "00" at bounding box center [295, 67] width 26 height 27
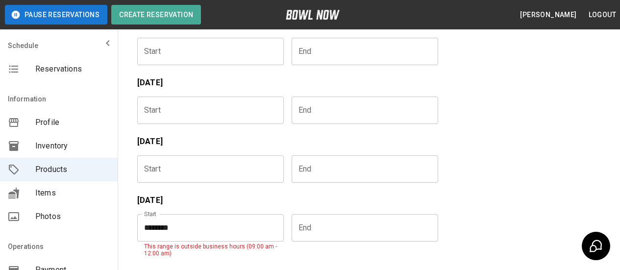
click at [155, 229] on input "********" at bounding box center [207, 227] width 140 height 27
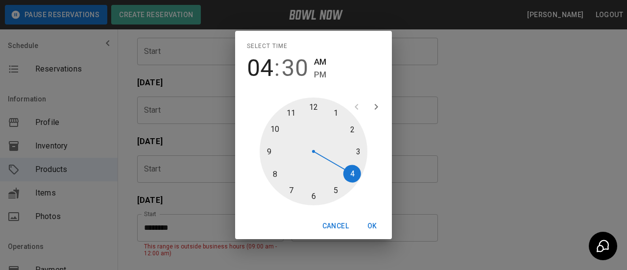
click at [317, 71] on span "PM" at bounding box center [320, 74] width 12 height 13
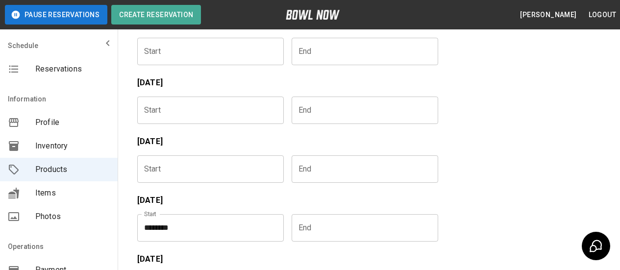
click at [327, 237] on input "Choose time" at bounding box center [361, 227] width 140 height 27
click at [324, 233] on input "********" at bounding box center [361, 227] width 140 height 27
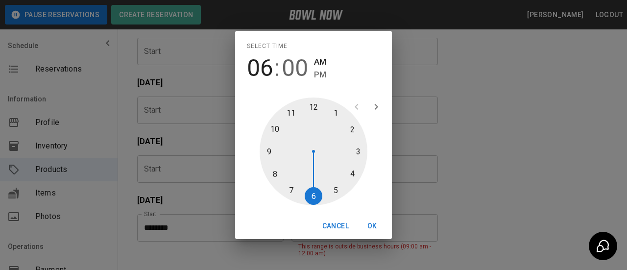
click at [323, 74] on span "PM" at bounding box center [320, 74] width 12 height 13
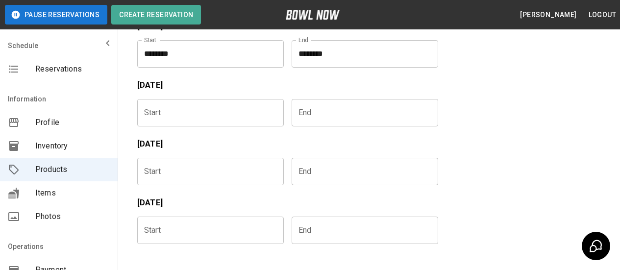
scroll to position [484, 0]
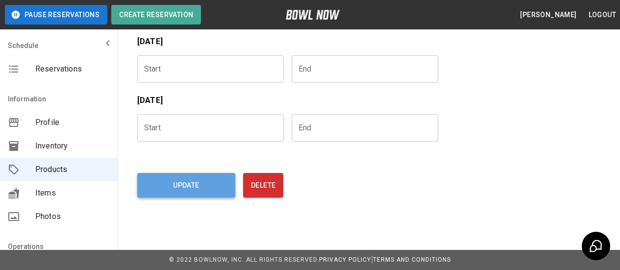
click at [195, 184] on button "Update" at bounding box center [186, 185] width 98 height 24
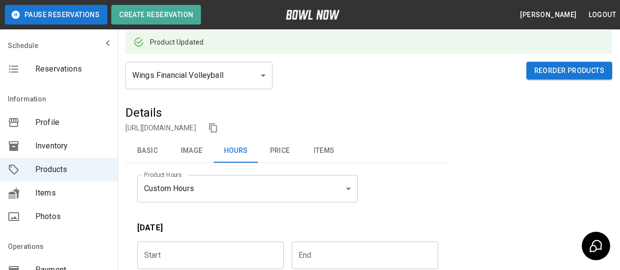
scroll to position [0, 0]
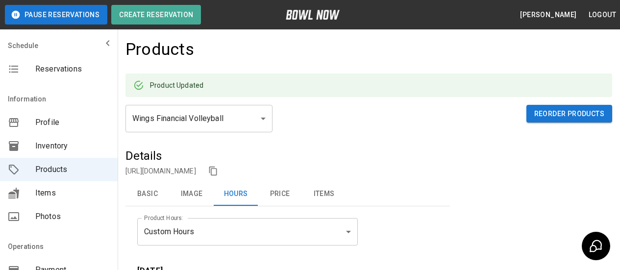
click at [283, 194] on button "Price" at bounding box center [280, 194] width 44 height 24
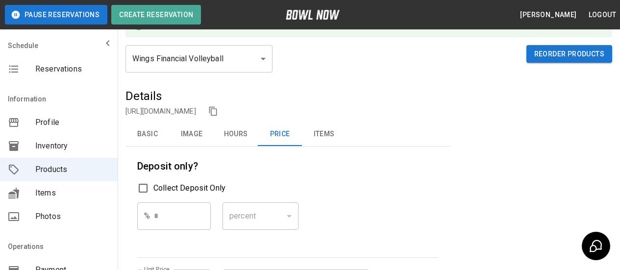
scroll to position [147, 0]
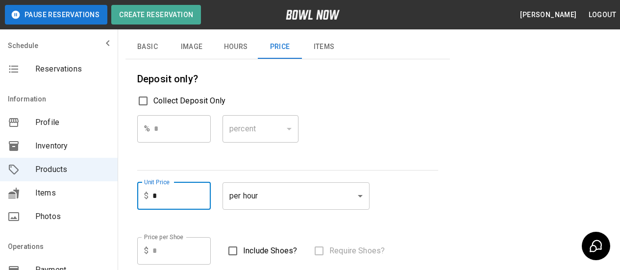
click at [163, 195] on input "*" at bounding box center [181, 195] width 58 height 27
drag, startPoint x: 163, startPoint y: 195, endPoint x: 153, endPoint y: 195, distance: 9.3
click at [153, 195] on input "*" at bounding box center [181, 195] width 58 height 27
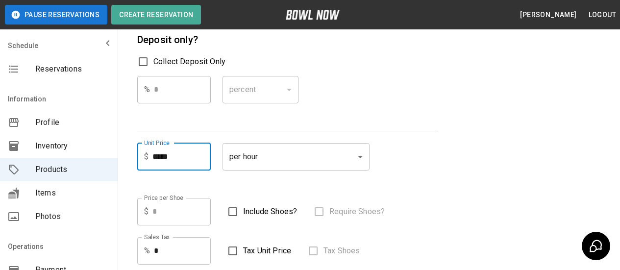
scroll to position [245, 0]
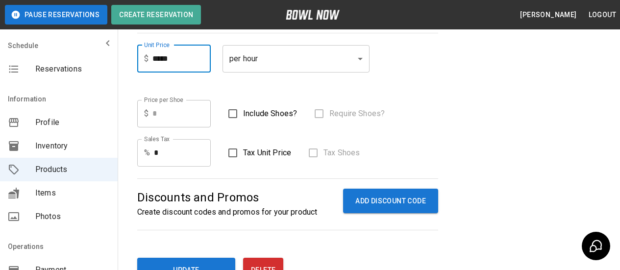
type input "*****"
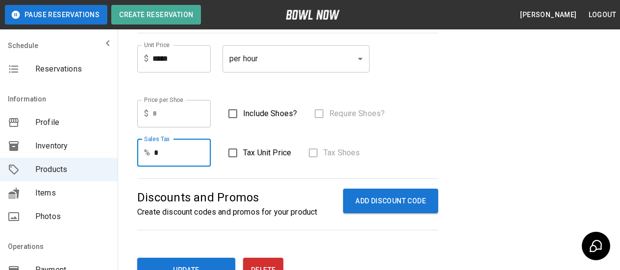
drag, startPoint x: 167, startPoint y: 149, endPoint x: 152, endPoint y: 153, distance: 14.7
click at [152, 153] on div "% * Sales Tax" at bounding box center [173, 152] width 73 height 27
type input "****"
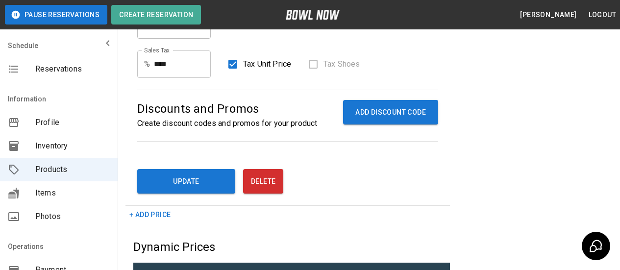
scroll to position [392, 0]
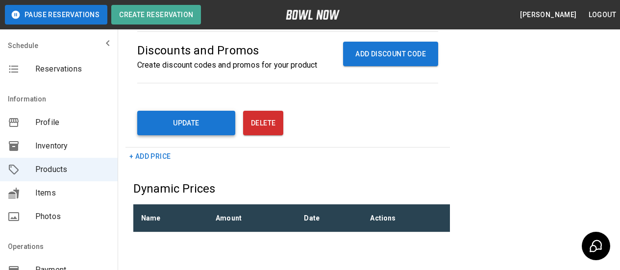
click at [194, 117] on button "Update" at bounding box center [186, 123] width 98 height 24
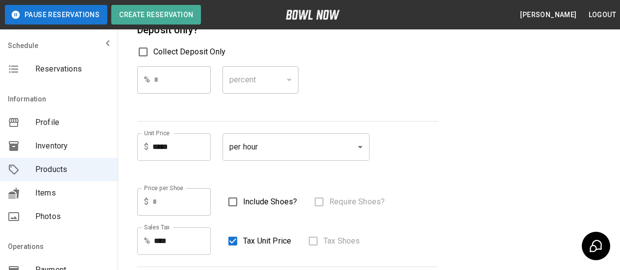
scroll to position [0, 0]
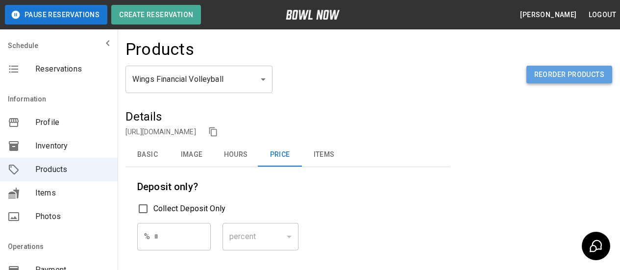
click at [560, 74] on button "Reorder Products" at bounding box center [569, 75] width 86 height 18
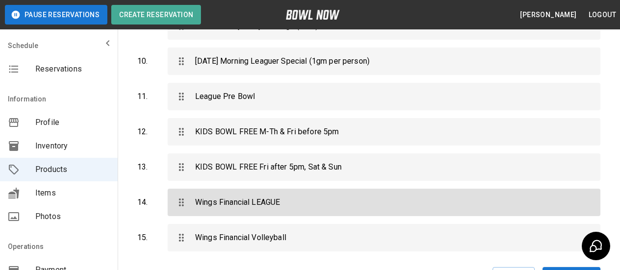
scroll to position [480, 0]
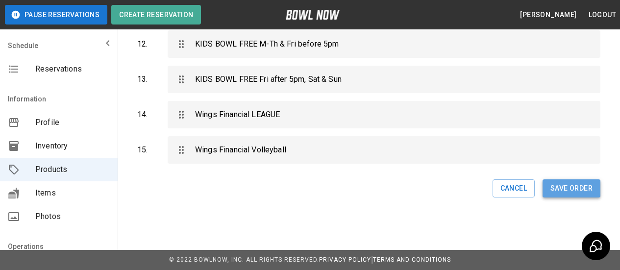
click at [558, 184] on button "Save Order" at bounding box center [571, 188] width 58 height 18
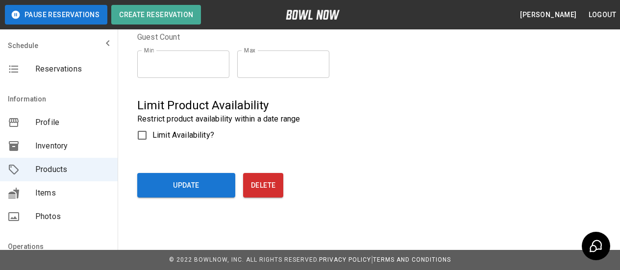
scroll to position [419, 0]
type input "**********"
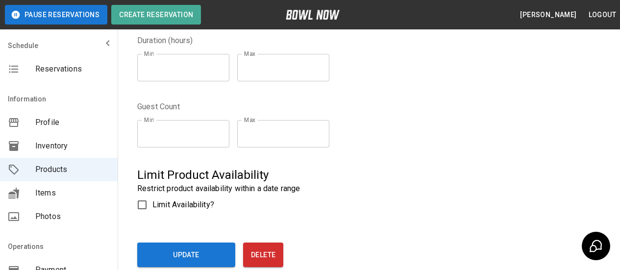
scroll to position [294, 0]
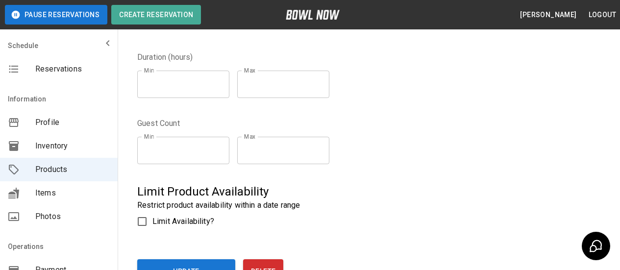
click at [164, 87] on input "*" at bounding box center [183, 84] width 92 height 27
type input "*"
click at [284, 82] on input "*" at bounding box center [283, 84] width 92 height 27
type input "*"
click at [425, 104] on div "Duration (hours) Min * Min Max * Max" at bounding box center [281, 73] width 312 height 66
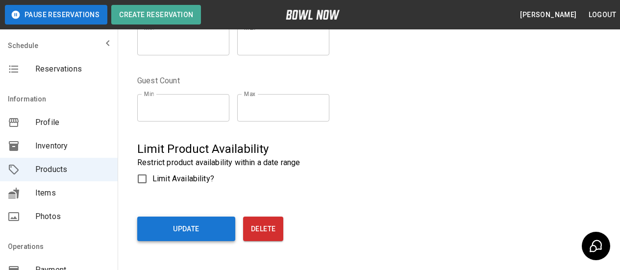
scroll to position [380, 0]
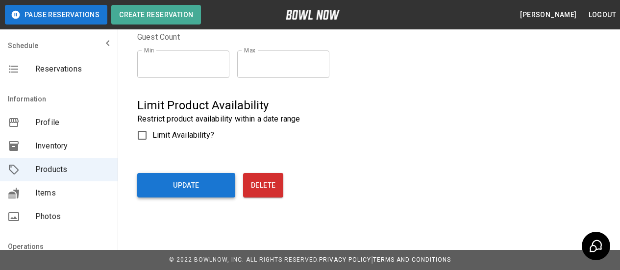
click at [175, 182] on button "Update" at bounding box center [186, 185] width 98 height 24
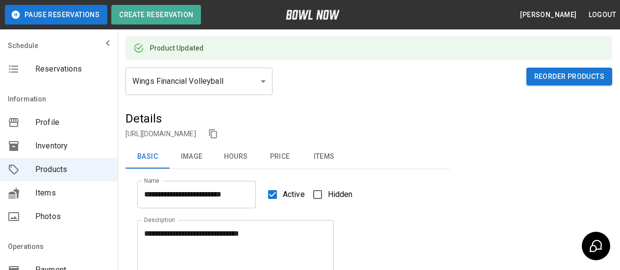
scroll to position [98, 0]
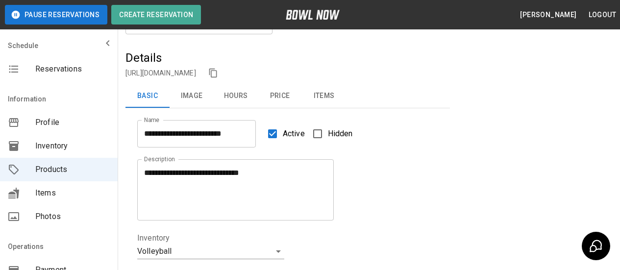
click at [276, 98] on button "Price" at bounding box center [280, 96] width 44 height 24
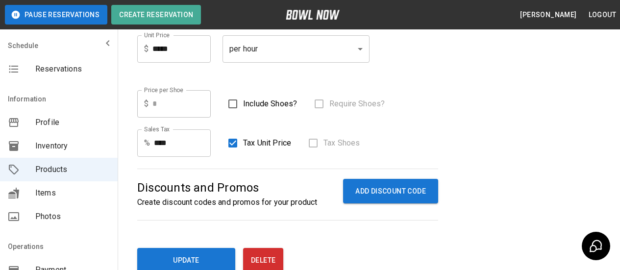
scroll to position [245, 0]
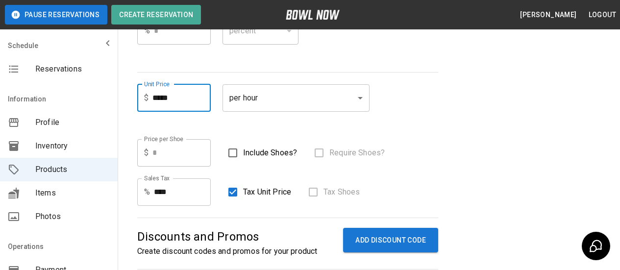
drag, startPoint x: 181, startPoint y: 97, endPoint x: 142, endPoint y: 97, distance: 38.7
click at [142, 97] on div "$ ***** Unit Price" at bounding box center [173, 97] width 73 height 27
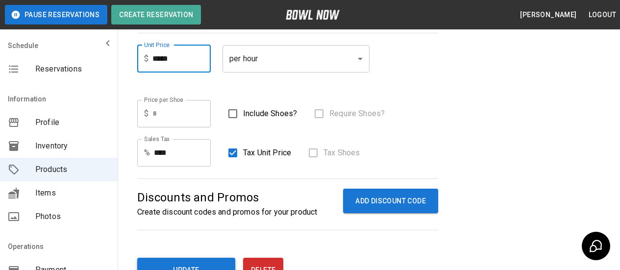
click at [167, 262] on button "Update" at bounding box center [186, 270] width 98 height 24
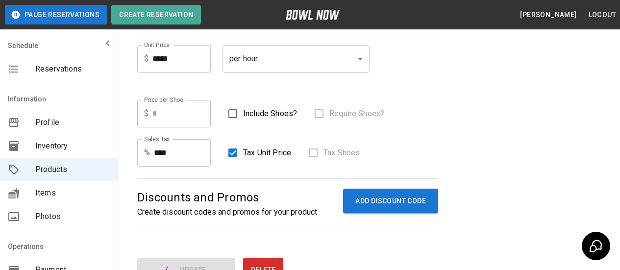
type input "**"
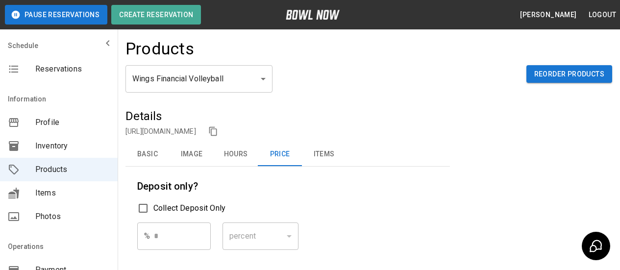
scroll to position [0, 0]
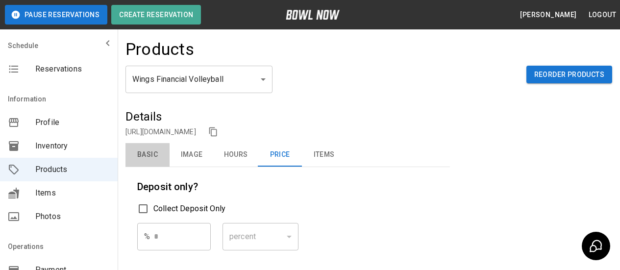
click at [156, 152] on button "Basic" at bounding box center [147, 155] width 44 height 24
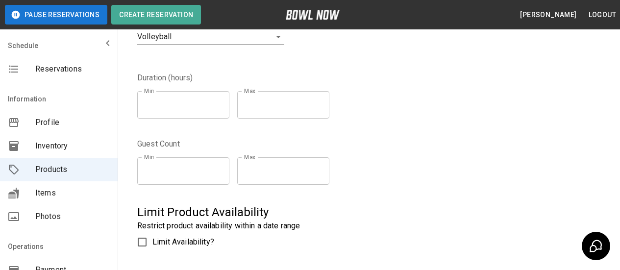
scroll to position [294, 0]
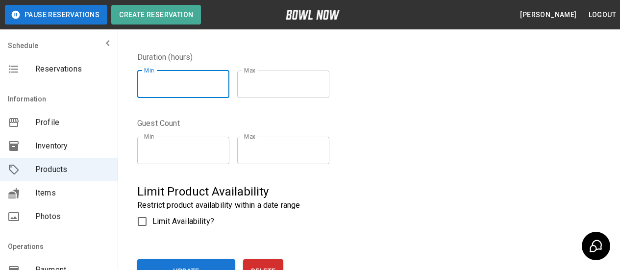
drag, startPoint x: 179, startPoint y: 92, endPoint x: 102, endPoint y: 83, distance: 77.3
click at [102, 83] on div "**********" at bounding box center [310, 31] width 620 height 650
type input "*"
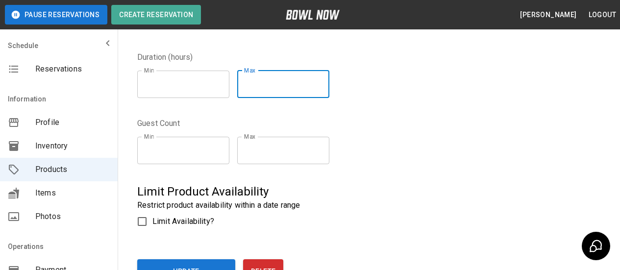
drag, startPoint x: 264, startPoint y: 82, endPoint x: 232, endPoint y: 82, distance: 32.8
click at [232, 82] on div "Min * Min Max * Max" at bounding box center [237, 84] width 200 height 43
type input "*"
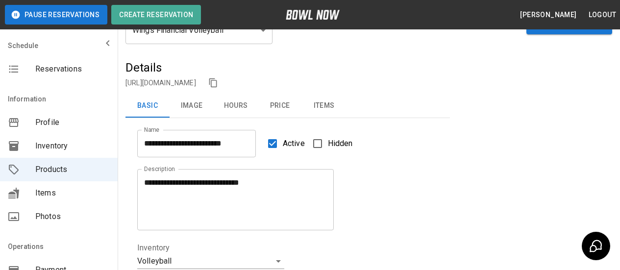
scroll to position [0, 0]
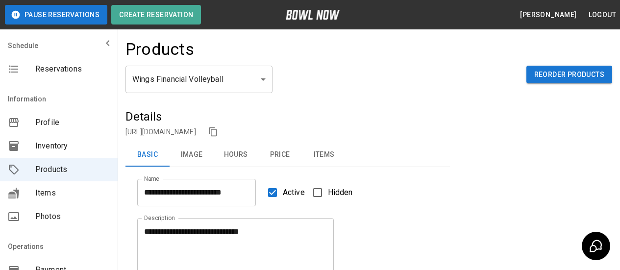
click at [58, 143] on span "Inventory" at bounding box center [72, 146] width 74 height 12
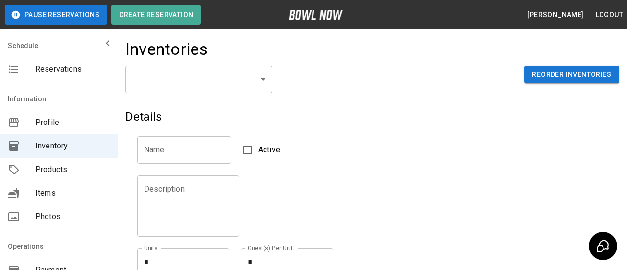
click at [264, 71] on body "Pause Reservations Create Reservation Keith Hinrichs Logout Schedule Reservatio…" at bounding box center [313, 215] width 627 height 431
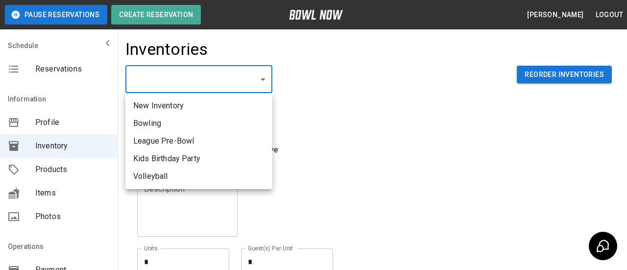
click at [167, 179] on li "Volleyball" at bounding box center [198, 176] width 147 height 18
type input "**********"
type textarea "**********"
type textarea "*"
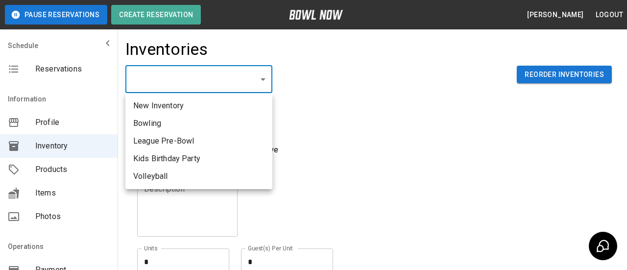
type textarea "**"
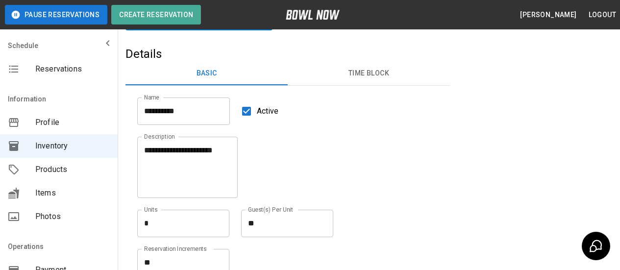
scroll to position [186, 0]
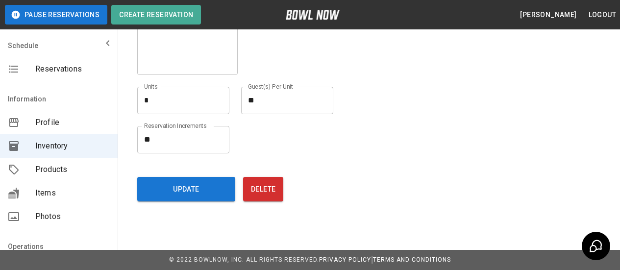
click at [159, 139] on textarea "**" at bounding box center [183, 139] width 78 height 11
type textarea "*"
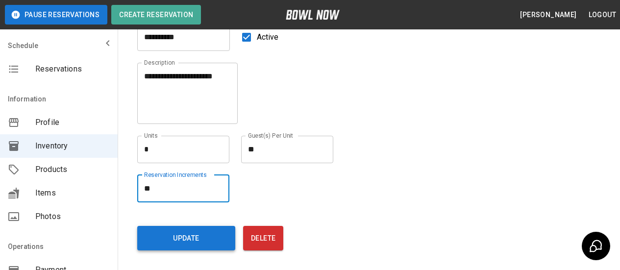
type textarea "**"
click at [176, 244] on button "Update" at bounding box center [186, 238] width 98 height 24
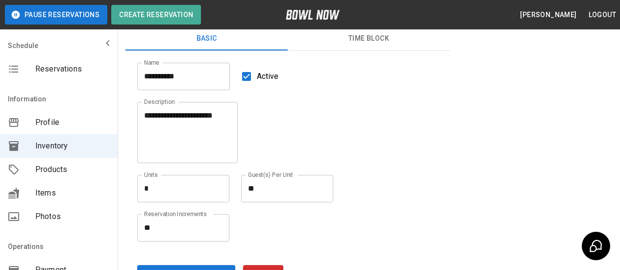
click at [46, 165] on span "Products" at bounding box center [72, 170] width 74 height 12
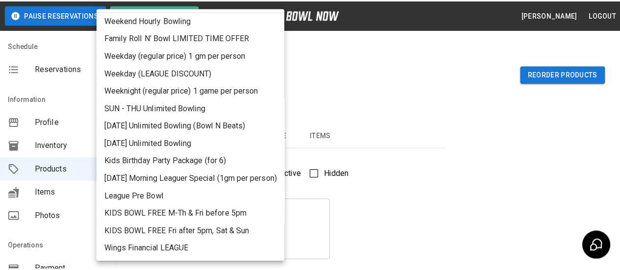
scroll to position [54, 0]
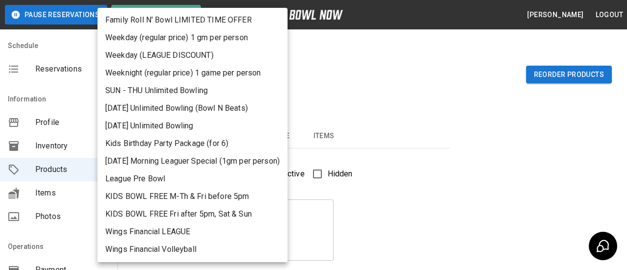
click at [153, 248] on li "Wings Financial Volleyball" at bounding box center [192, 249] width 190 height 18
type input "**"
type input "**********"
type textarea "**********"
type input "**********"
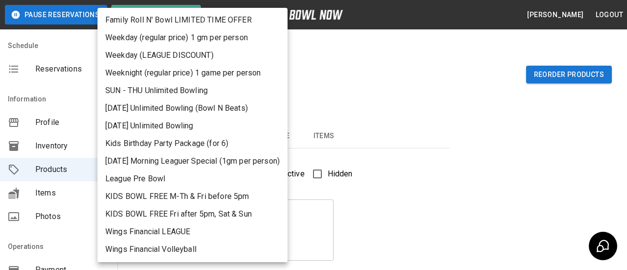
type input "*"
type input "**"
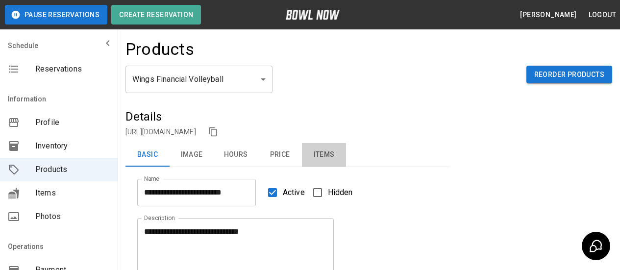
click at [329, 152] on button "Items" at bounding box center [324, 155] width 44 height 24
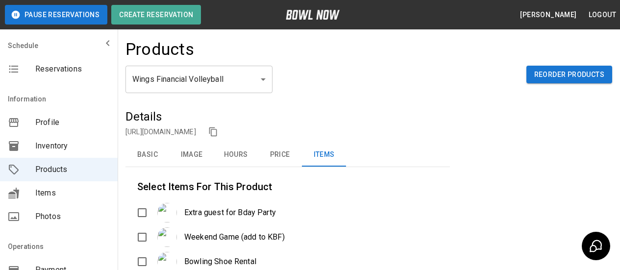
click at [142, 152] on button "Basic" at bounding box center [147, 155] width 44 height 24
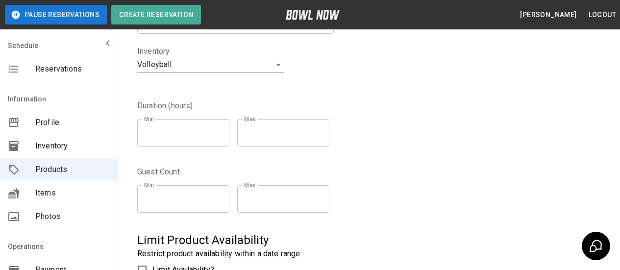
scroll to position [245, 0]
type input "*"
click at [225, 137] on input "*" at bounding box center [183, 132] width 92 height 27
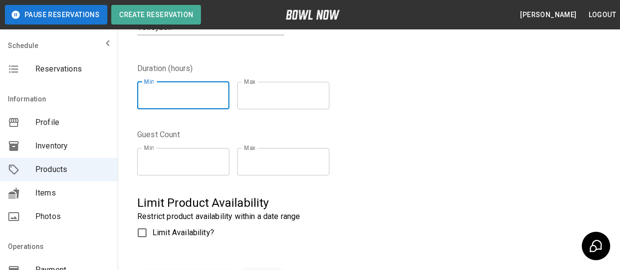
scroll to position [380, 0]
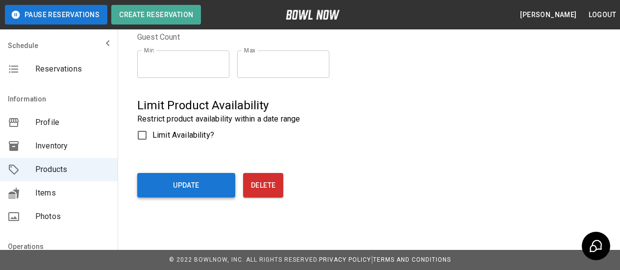
click at [177, 183] on button "Update" at bounding box center [186, 185] width 98 height 24
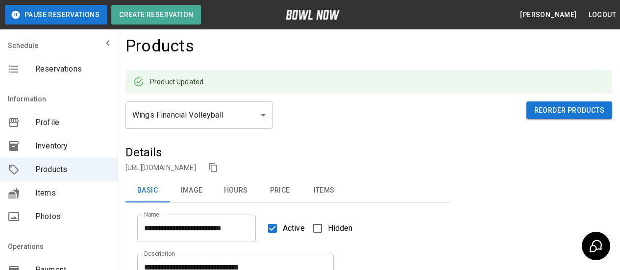
scroll to position [0, 0]
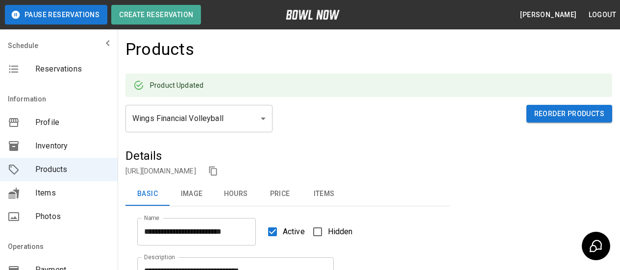
click at [276, 192] on button "Price" at bounding box center [280, 194] width 44 height 24
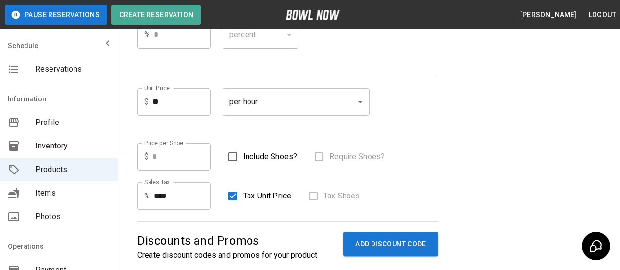
scroll to position [245, 0]
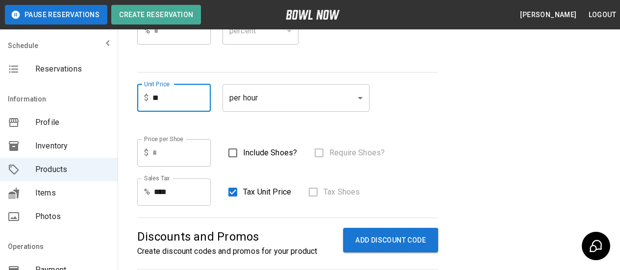
drag, startPoint x: 165, startPoint y: 97, endPoint x: 149, endPoint y: 100, distance: 15.9
click at [149, 100] on div "$ ** Unit Price" at bounding box center [173, 97] width 73 height 27
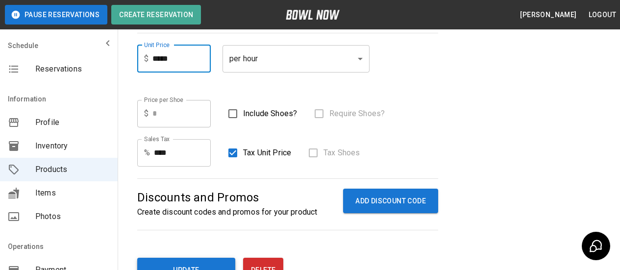
type input "*****"
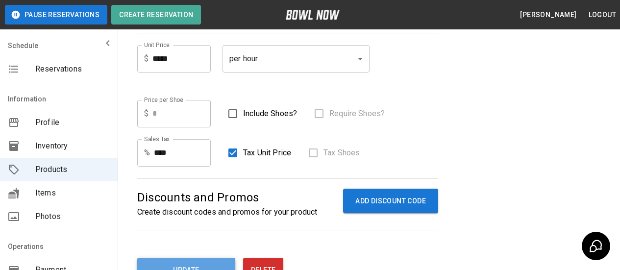
drag, startPoint x: 208, startPoint y: 264, endPoint x: 346, endPoint y: 208, distance: 148.9
click at [207, 264] on button "Update" at bounding box center [186, 270] width 98 height 24
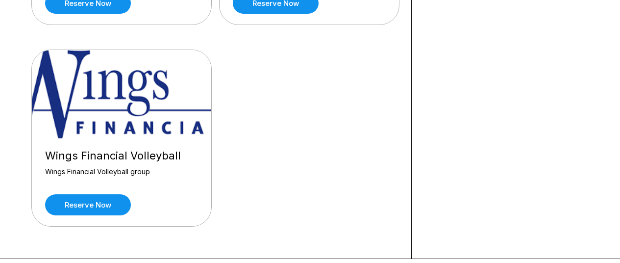
scroll to position [1273, 0]
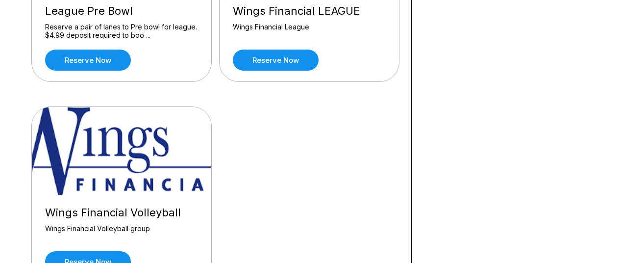
click at [111, 164] on img at bounding box center [122, 151] width 180 height 88
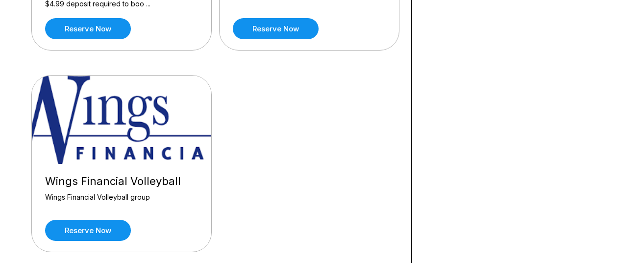
scroll to position [1371, 0]
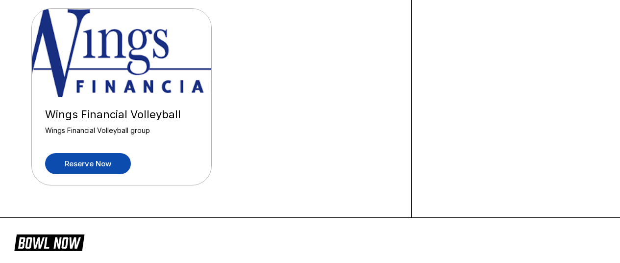
click at [94, 162] on link "Reserve now" at bounding box center [88, 163] width 86 height 21
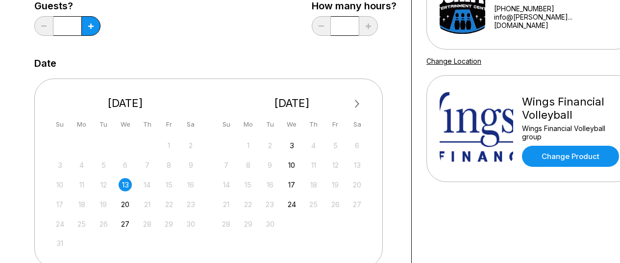
scroll to position [147, 0]
click at [125, 184] on div "13" at bounding box center [125, 183] width 13 height 13
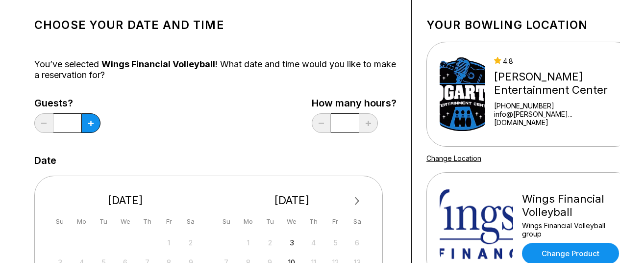
scroll to position [49, 0]
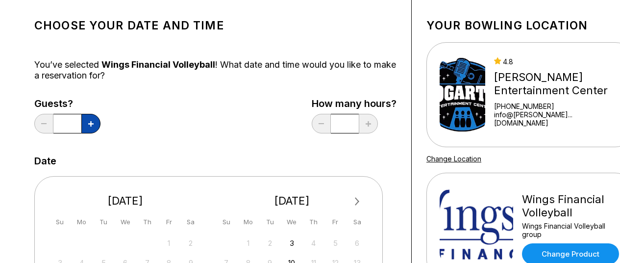
click at [95, 125] on button at bounding box center [90, 124] width 19 height 20
click at [96, 125] on button at bounding box center [90, 124] width 19 height 20
type input "*"
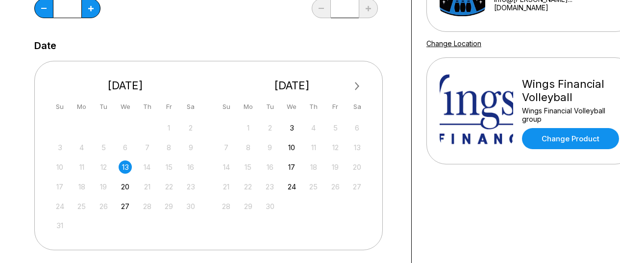
scroll to position [343, 0]
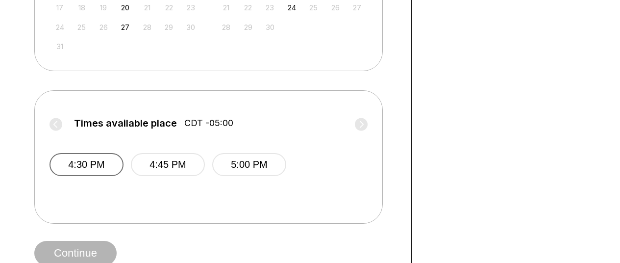
click at [108, 164] on button "4:30 PM" at bounding box center [86, 164] width 74 height 23
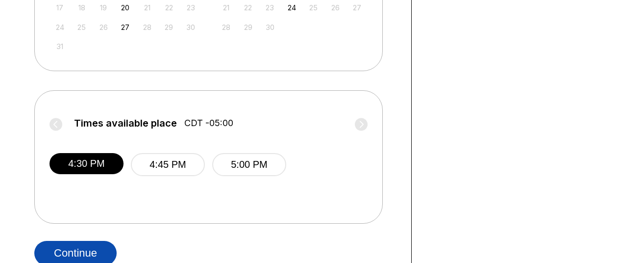
click at [88, 245] on button "Continue" at bounding box center [75, 252] width 82 height 24
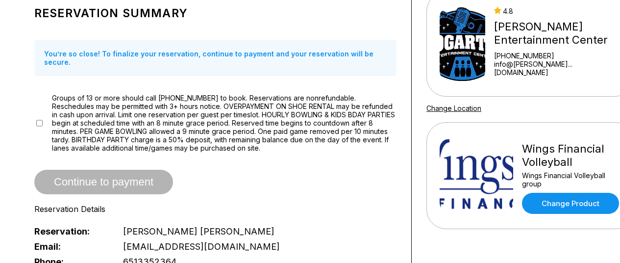
scroll to position [98, 0]
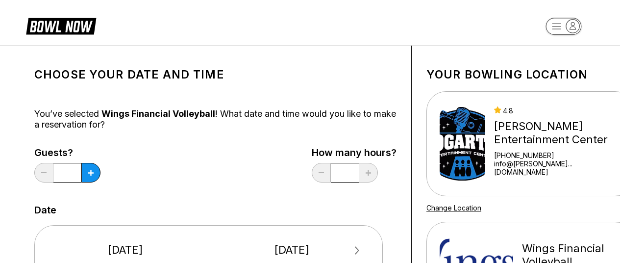
click at [81, 174] on input "*" at bounding box center [67, 173] width 28 height 20
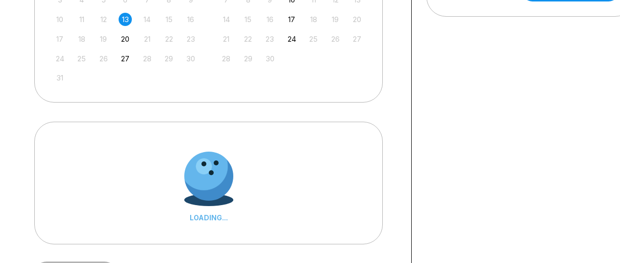
scroll to position [294, 0]
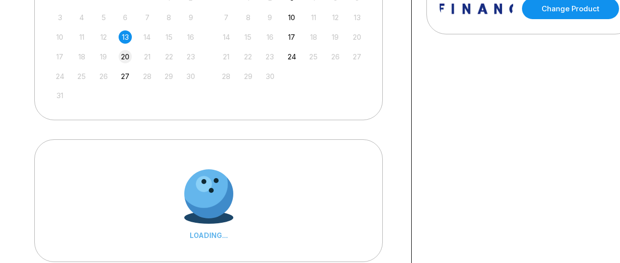
click at [124, 58] on div "20" at bounding box center [125, 56] width 13 height 13
click at [127, 39] on div "13" at bounding box center [125, 36] width 13 height 13
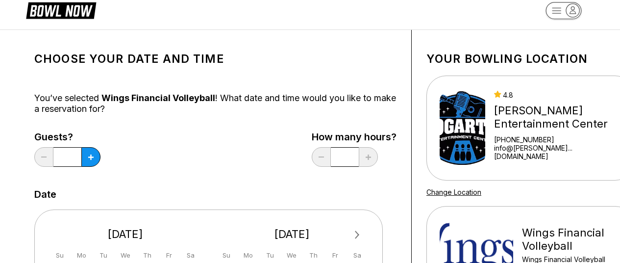
scroll to position [0, 0]
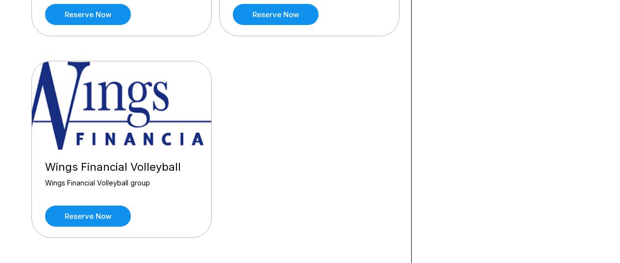
scroll to position [1420, 0]
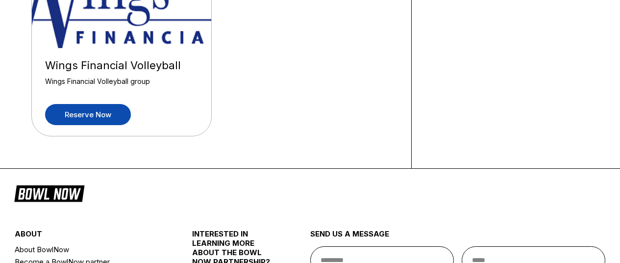
click at [96, 115] on link "Reserve now" at bounding box center [88, 114] width 86 height 21
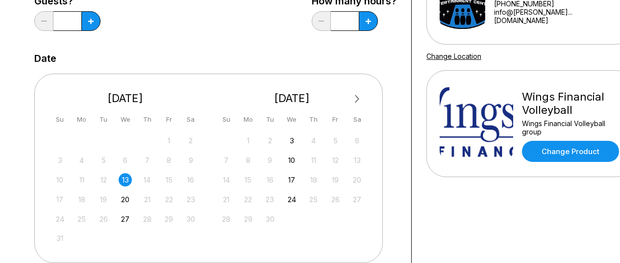
scroll to position [98, 0]
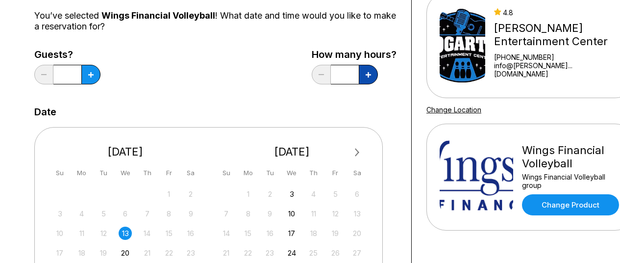
click at [94, 72] on icon at bounding box center [90, 74] width 5 height 5
type input "***"
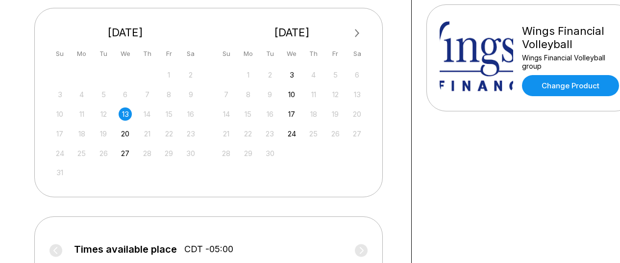
scroll to position [343, 0]
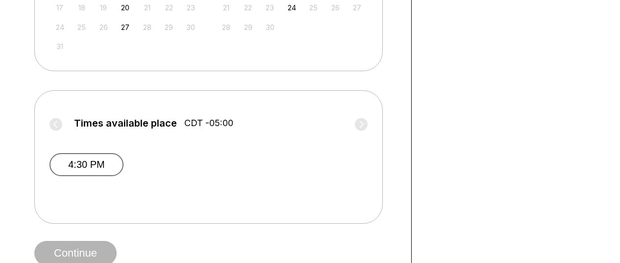
click at [102, 160] on button "4:30 PM" at bounding box center [86, 164] width 74 height 23
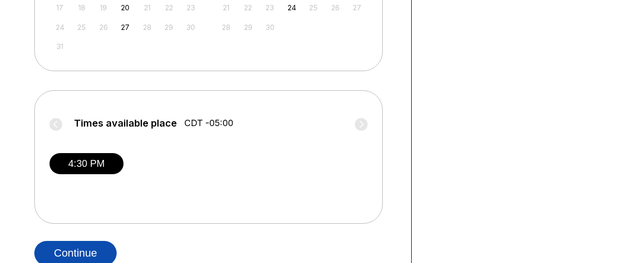
click at [79, 257] on button "Continue" at bounding box center [75, 252] width 82 height 24
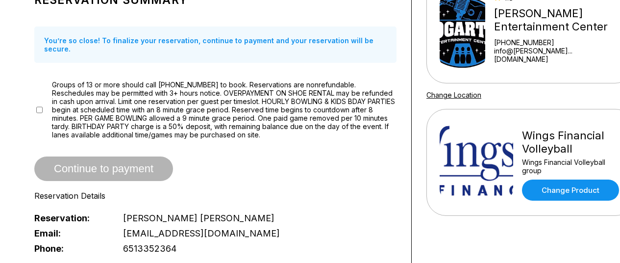
scroll to position [98, 0]
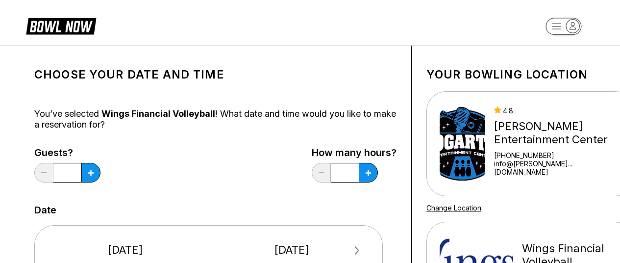
click at [573, 23] on icon "button" at bounding box center [573, 26] width 6 height 7
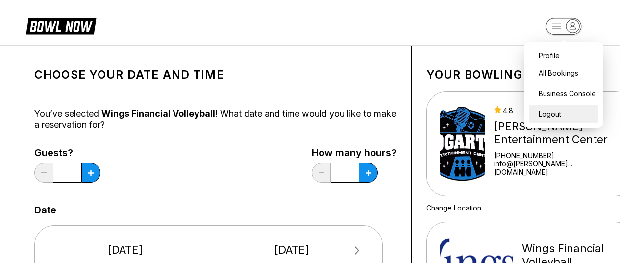
click at [560, 113] on div "Logout" at bounding box center [563, 113] width 70 height 17
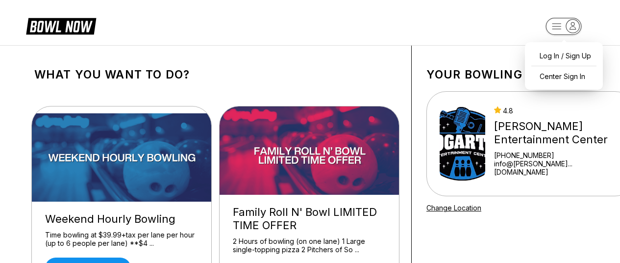
click at [566, 31] on rect "button" at bounding box center [563, 26] width 36 height 17
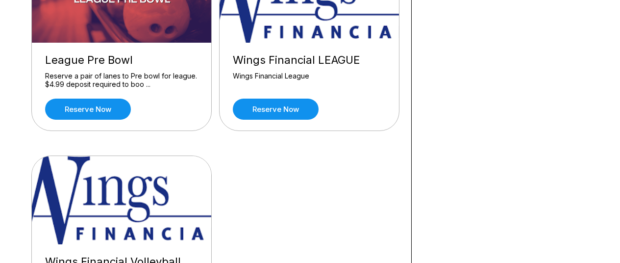
scroll to position [1322, 0]
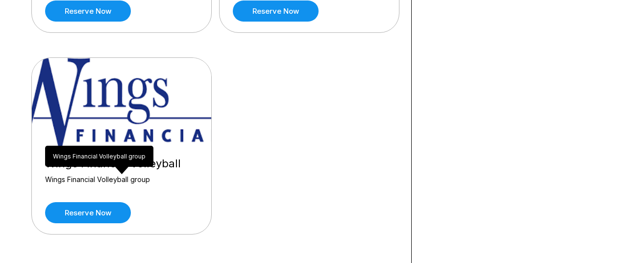
drag, startPoint x: 107, startPoint y: 170, endPoint x: 109, endPoint y: 154, distance: 16.3
click at [109, 154] on div "Wings Financial Volleyball group Wings Financial Volleyball group" at bounding box center [99, 155] width 108 height 21
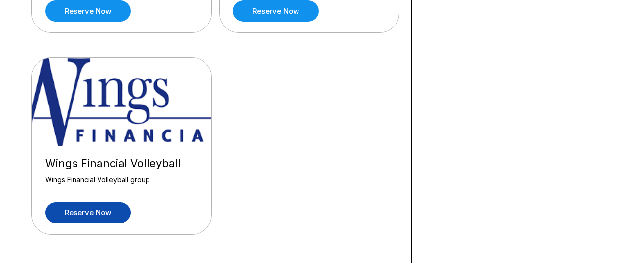
click at [90, 209] on link "Reserve now" at bounding box center [88, 212] width 86 height 21
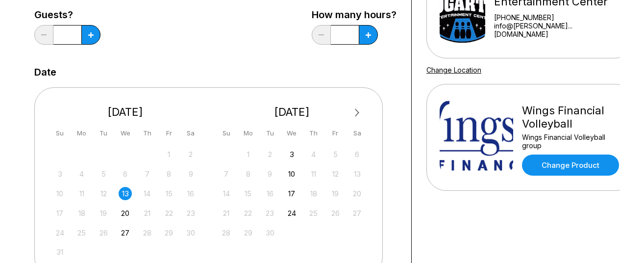
scroll to position [0, 0]
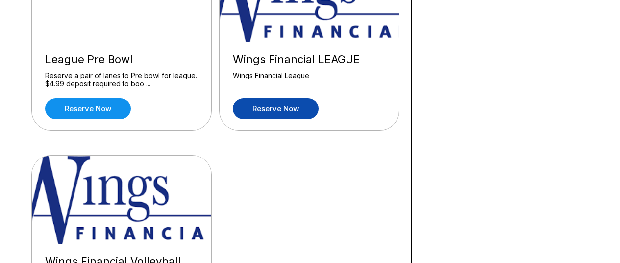
scroll to position [1224, 0]
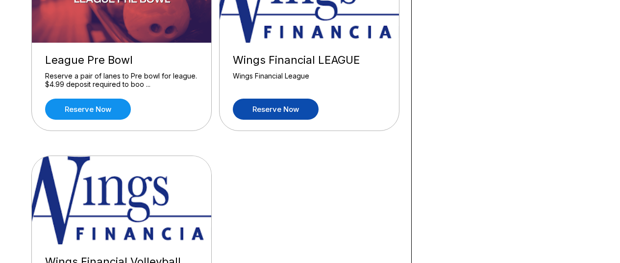
click at [279, 106] on link "Reserve now" at bounding box center [276, 108] width 86 height 21
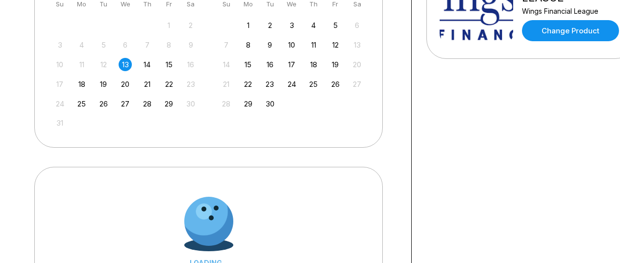
scroll to position [392, 0]
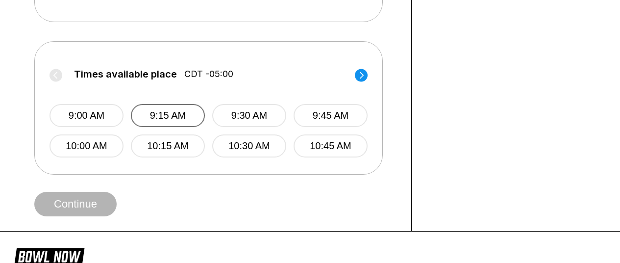
click at [177, 119] on button "9:15 AM" at bounding box center [168, 115] width 74 height 23
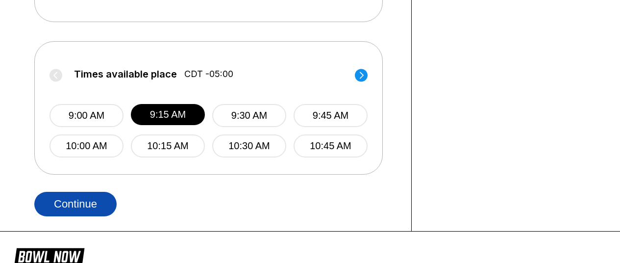
click at [66, 204] on button "Continue" at bounding box center [75, 203] width 82 height 24
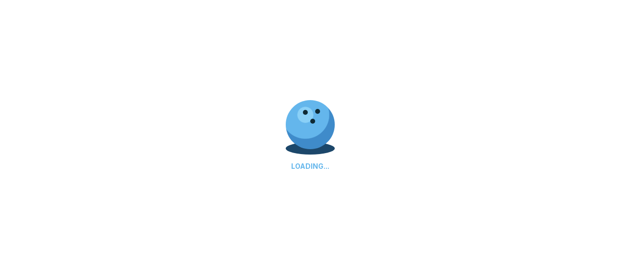
select select "**"
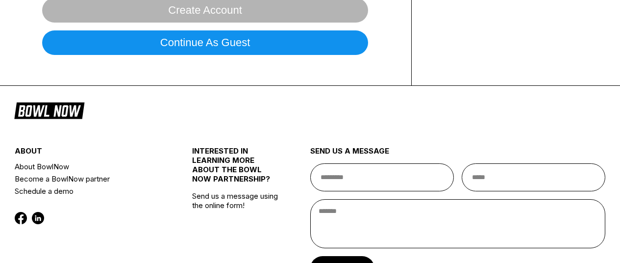
scroll to position [0, 0]
